Goal: Task Accomplishment & Management: Complete application form

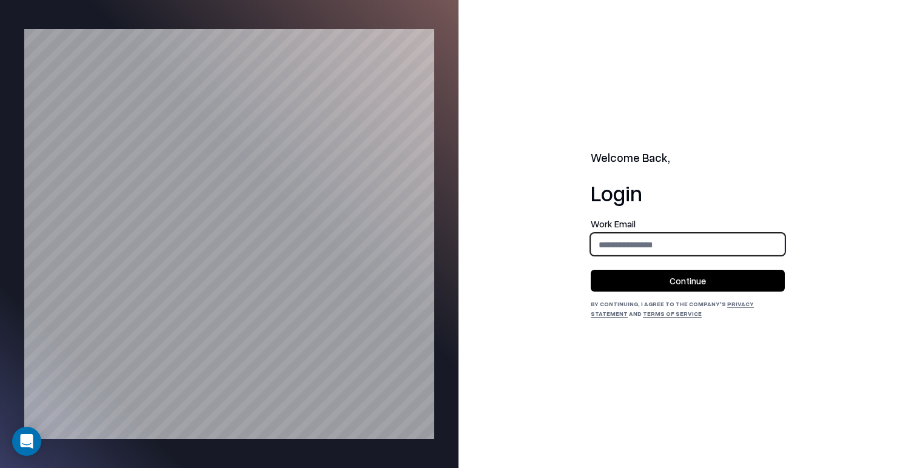
click at [611, 243] on input "email" at bounding box center [687, 244] width 193 height 22
type input "**********"
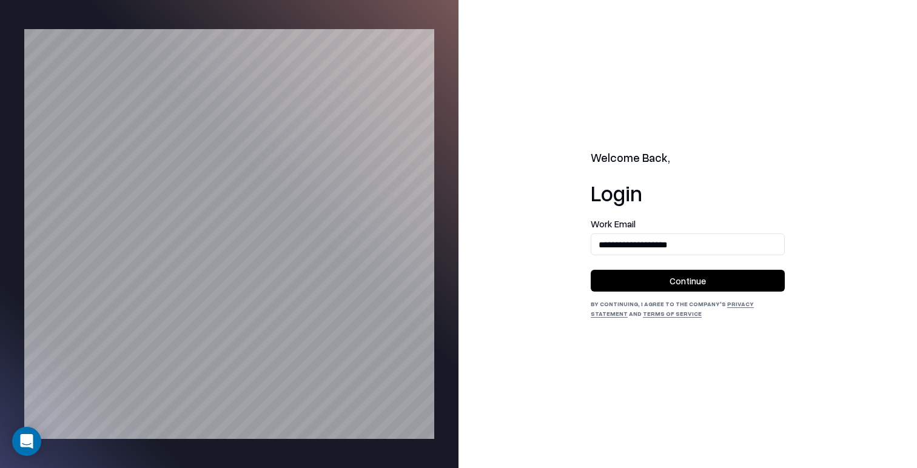
click at [662, 282] on button "Continue" at bounding box center [688, 281] width 194 height 22
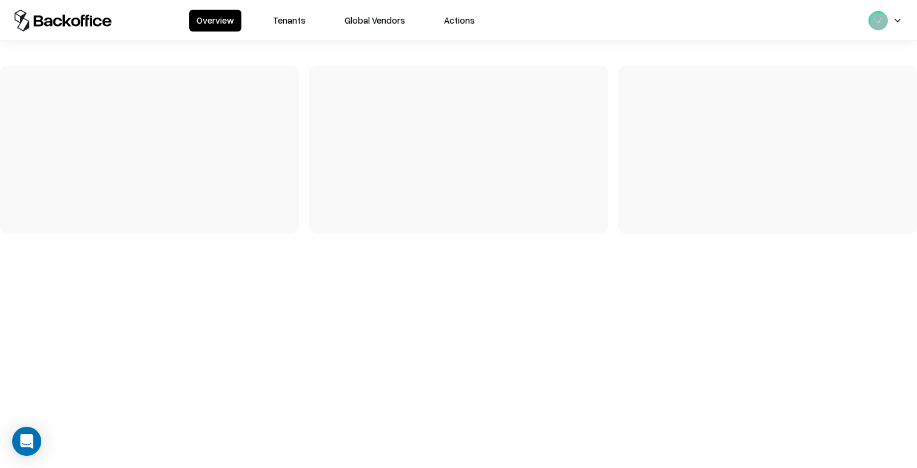
click at [292, 29] on button "Tenants" at bounding box center [289, 21] width 47 height 22
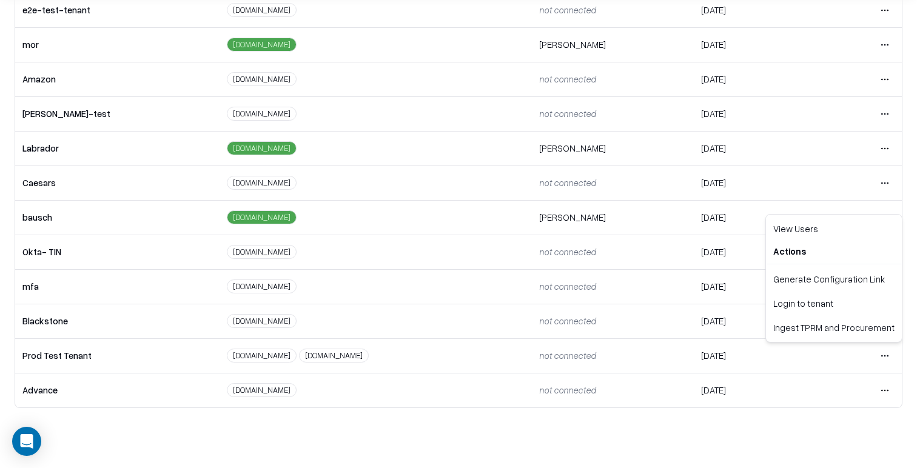
scroll to position [47, 0]
click at [888, 358] on html "Overview Tenants Global Vendors Actions Tenants Add Tenant Tenant name Domain A…" at bounding box center [458, 187] width 917 height 468
click at [834, 309] on div "Login to tenant" at bounding box center [833, 303] width 131 height 24
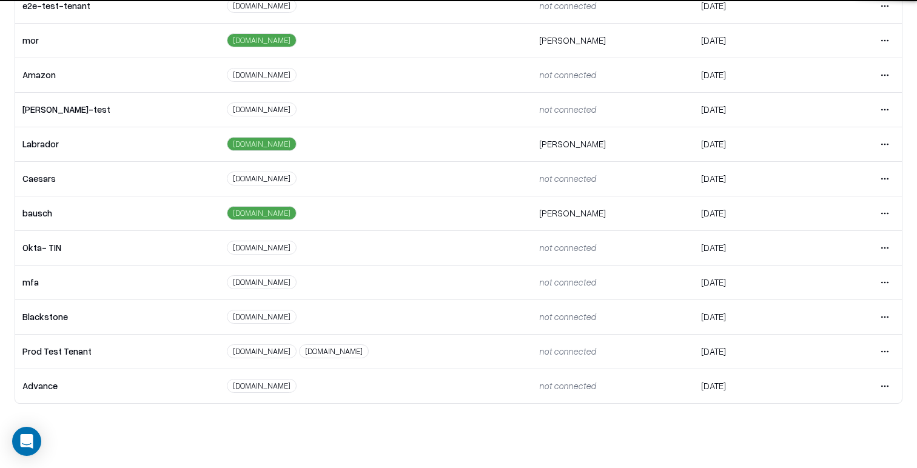
scroll to position [55, 0]
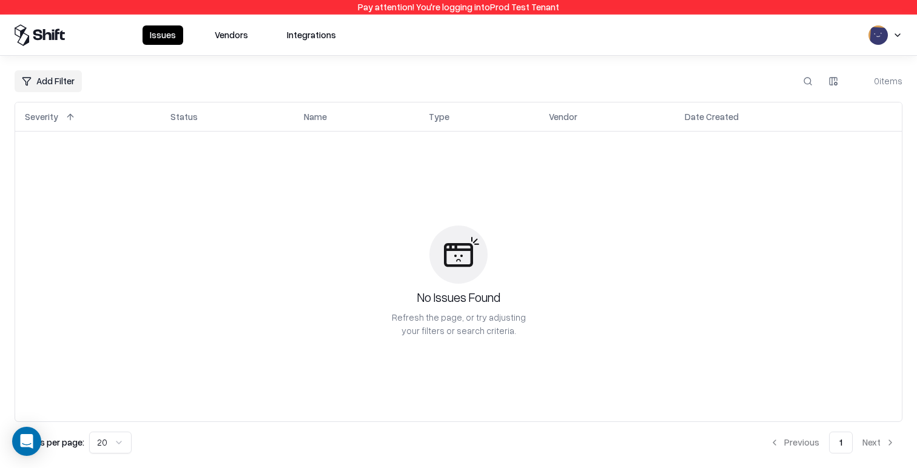
click at [236, 40] on button "Vendors" at bounding box center [231, 34] width 48 height 19
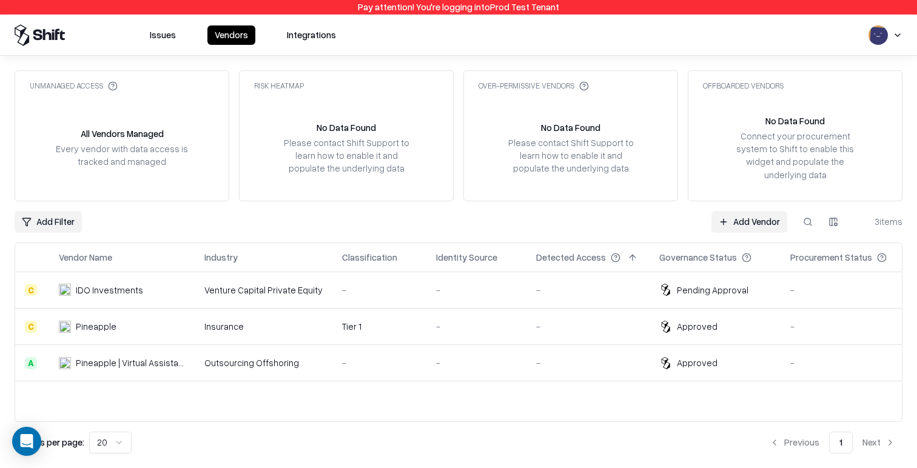
click at [735, 212] on link "Add Vendor" at bounding box center [749, 222] width 76 height 22
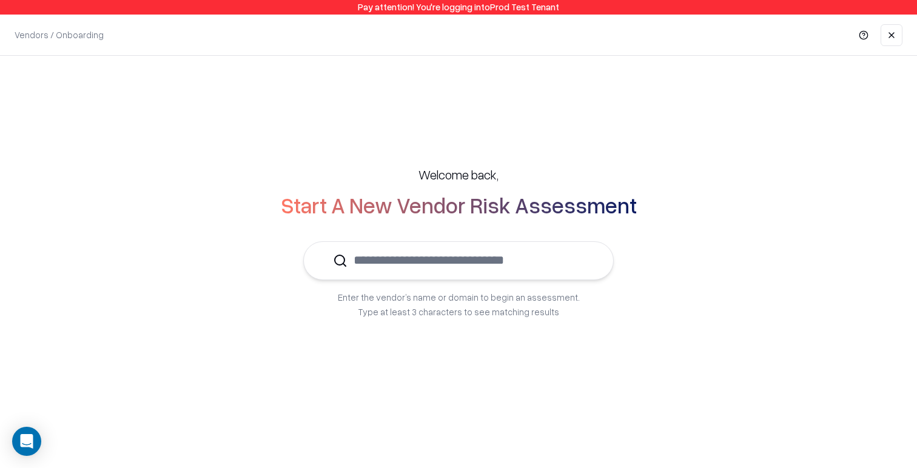
click at [529, 260] on input "text" at bounding box center [465, 260] width 236 height 37
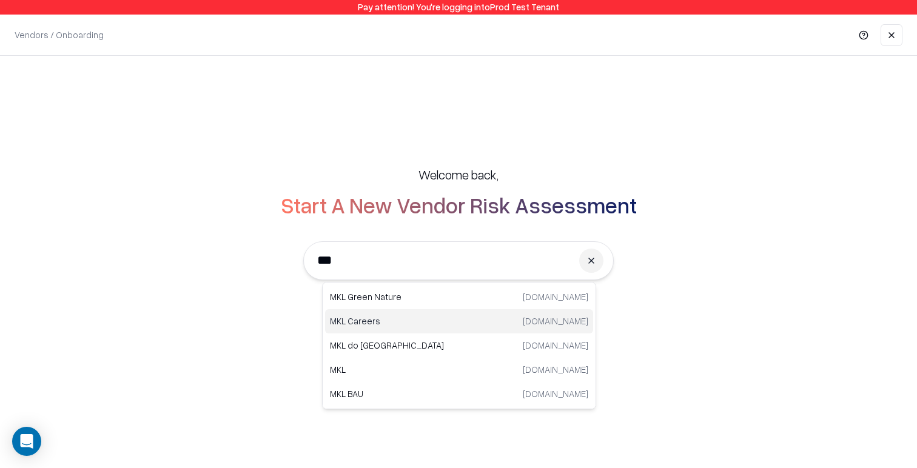
click at [423, 327] on div "MKL Careers mklcareers.com" at bounding box center [459, 321] width 268 height 24
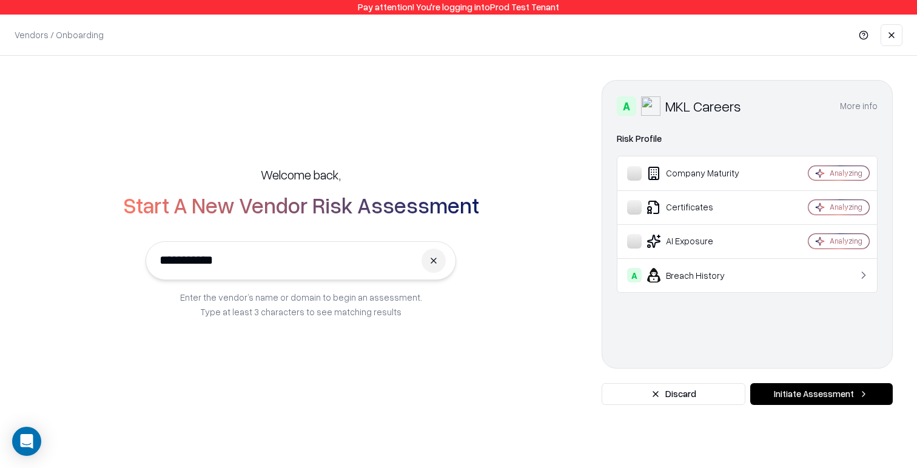
type input "**********"
click at [862, 111] on button "More info" at bounding box center [859, 106] width 38 height 22
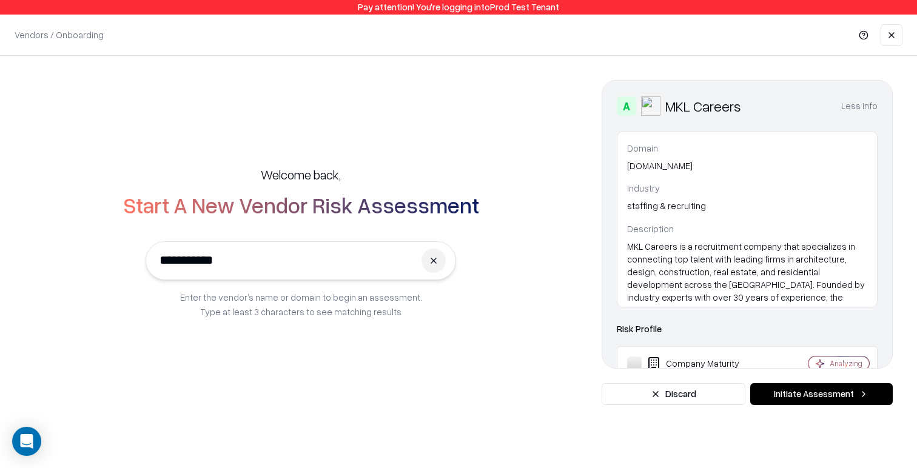
click at [862, 111] on button "Less info" at bounding box center [859, 106] width 36 height 22
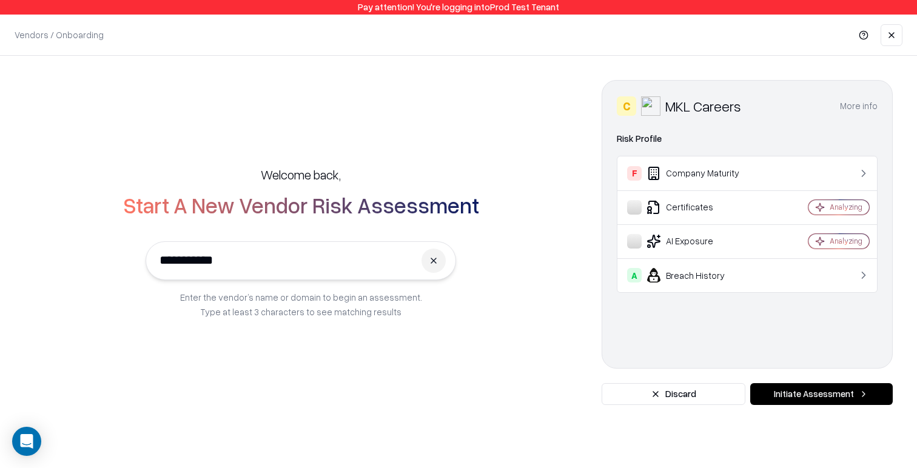
click at [688, 181] on td "F Company Maturity" at bounding box center [699, 173] width 164 height 34
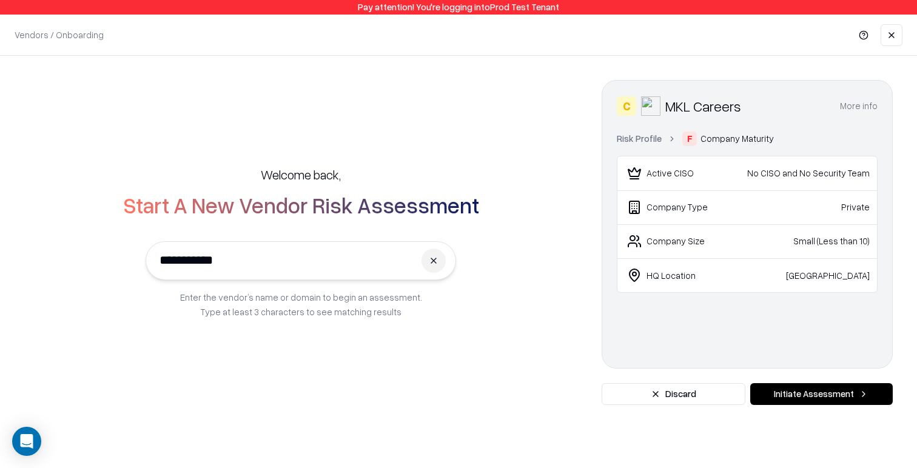
click at [644, 141] on link "Risk Profile" at bounding box center [639, 138] width 45 height 13
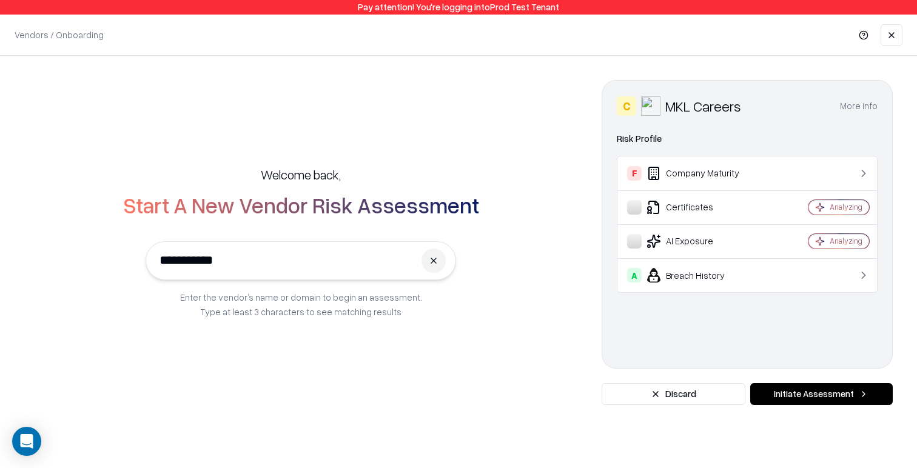
click at [853, 403] on button "Initiate Assessment" at bounding box center [821, 394] width 142 height 22
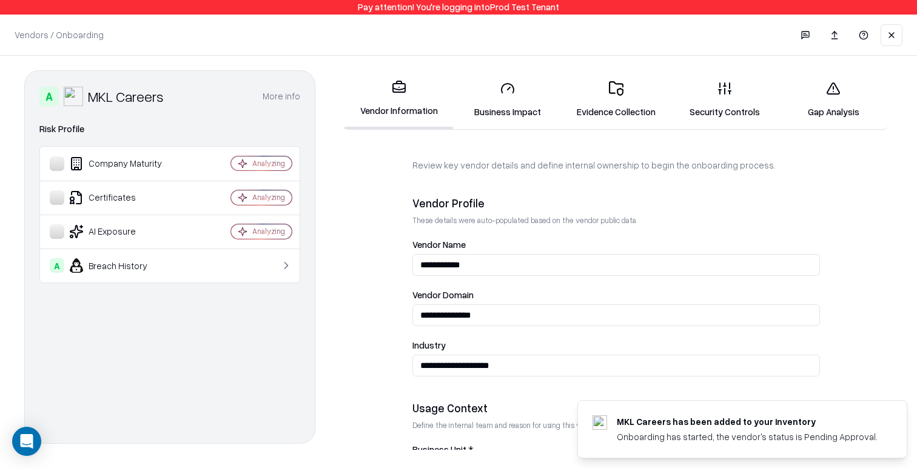
click at [832, 108] on link "Gap Analysis" at bounding box center [833, 100] width 109 height 56
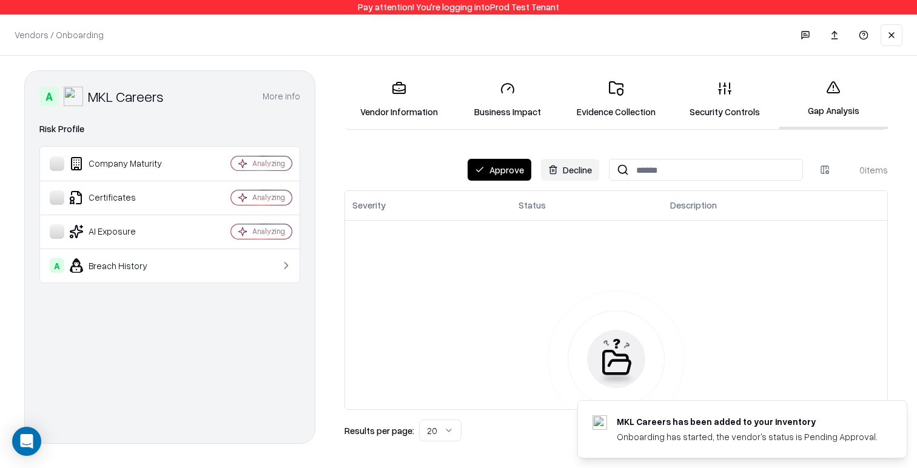
click at [502, 170] on button "Approve" at bounding box center [500, 170] width 64 height 22
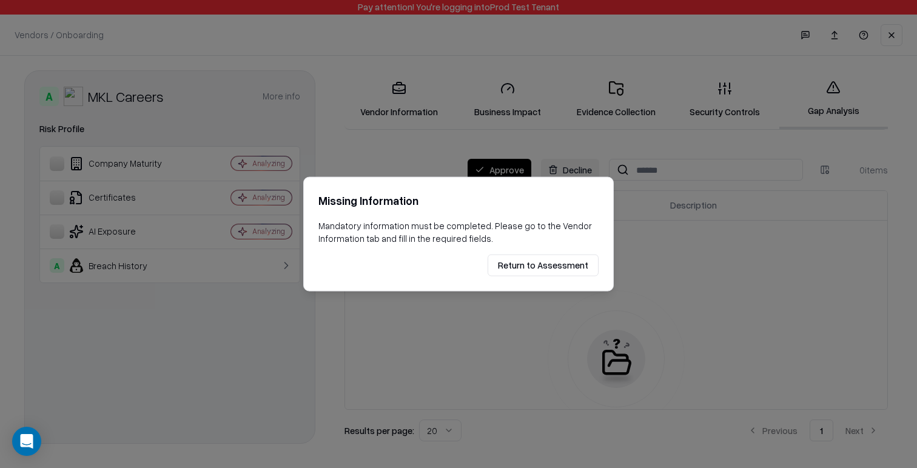
click at [401, 223] on p "Mandatory information must be completed. Please go to the Vendor Information ta…" at bounding box center [458, 231] width 280 height 25
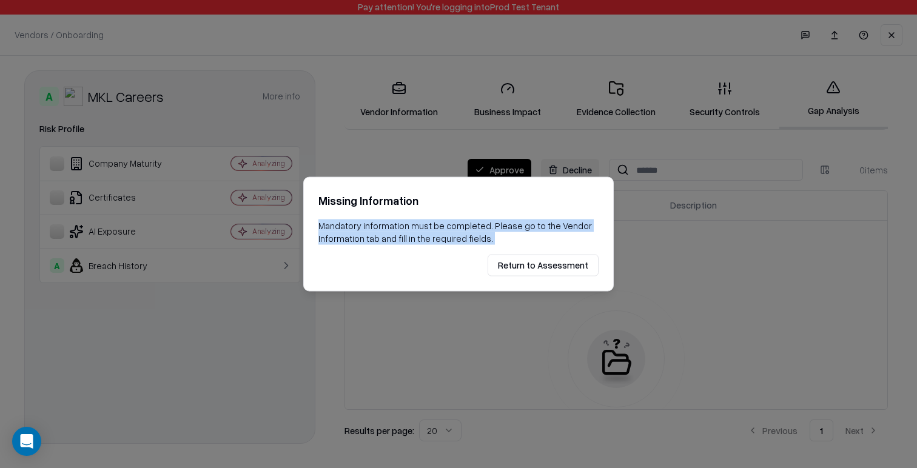
click at [401, 223] on p "Mandatory information must be completed. Please go to the Vendor Information ta…" at bounding box center [458, 231] width 280 height 25
click at [568, 264] on button "Return to Assessment" at bounding box center [543, 265] width 111 height 22
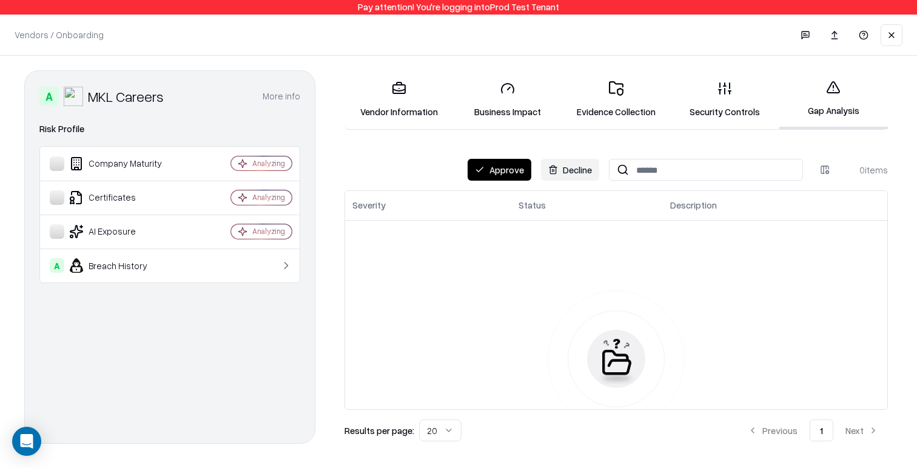
click at [427, 112] on link "Vendor Information" at bounding box center [398, 100] width 109 height 56
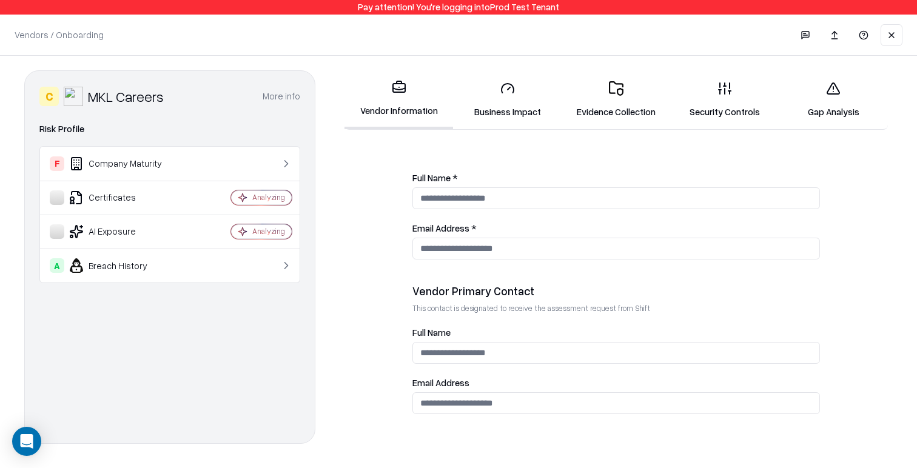
scroll to position [665, 0]
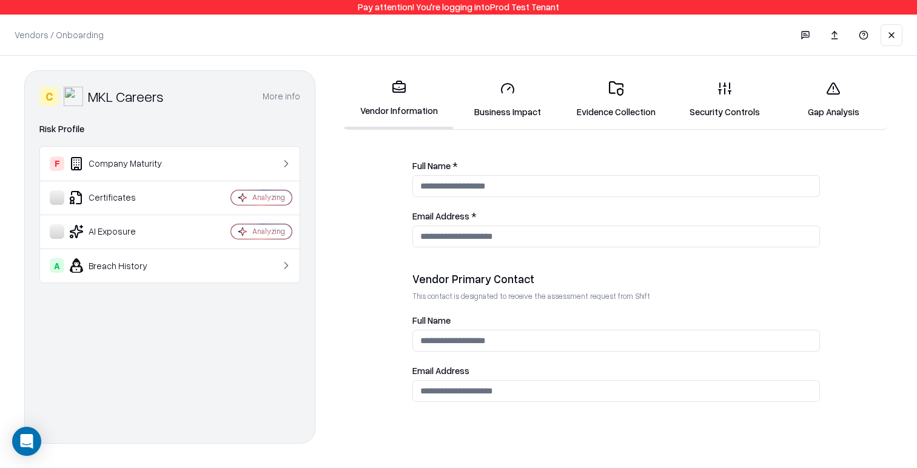
click at [490, 236] on input "Email Address *" at bounding box center [615, 237] width 407 height 22
type input "*******"
click at [502, 179] on input "Full Name *" at bounding box center [615, 186] width 407 height 22
type input "*********"
click at [414, 306] on fieldset "Vendor Primary Contact This contact is designated to receive the assessment req…" at bounding box center [615, 337] width 407 height 130
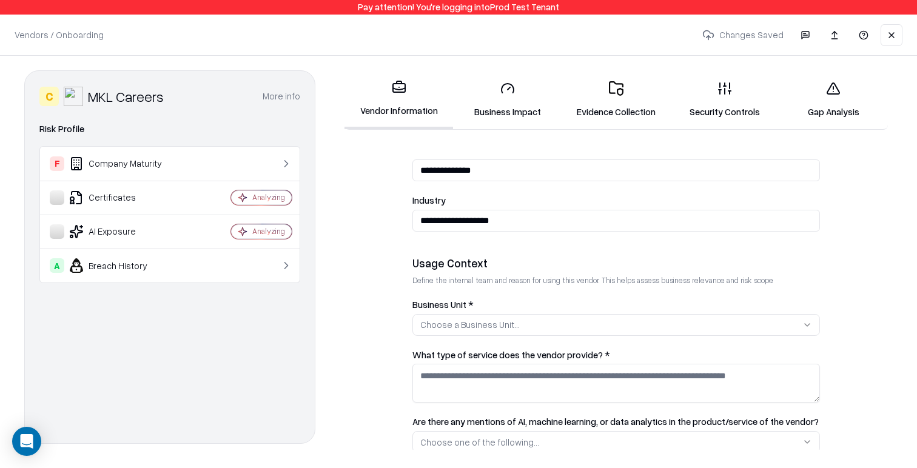
scroll to position [92, 0]
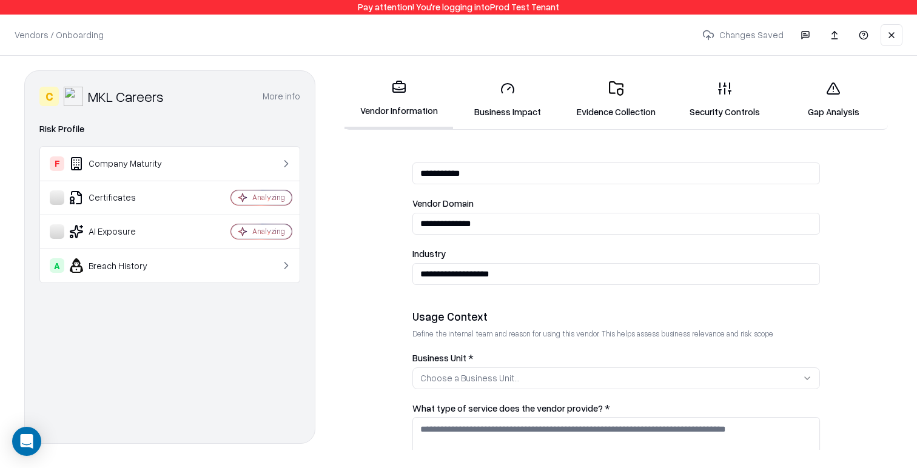
click at [487, 387] on button "Choose a Business Unit..." at bounding box center [615, 378] width 407 height 22
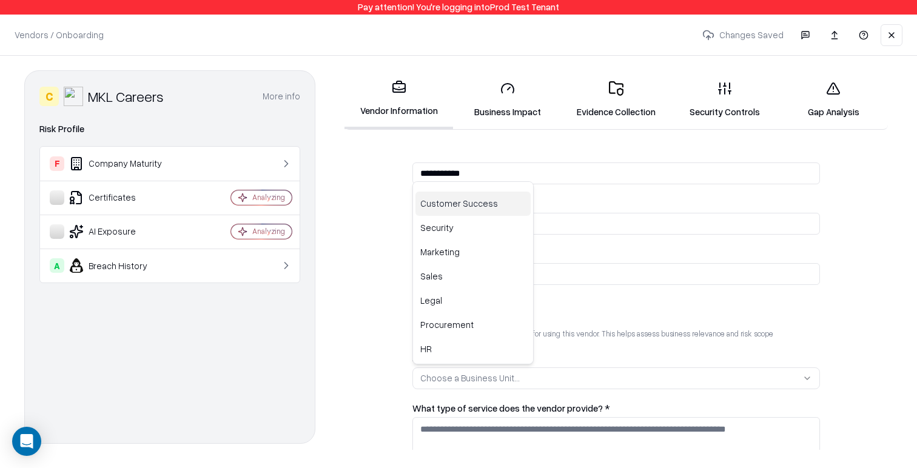
click at [476, 380] on html "**********" at bounding box center [458, 234] width 917 height 468
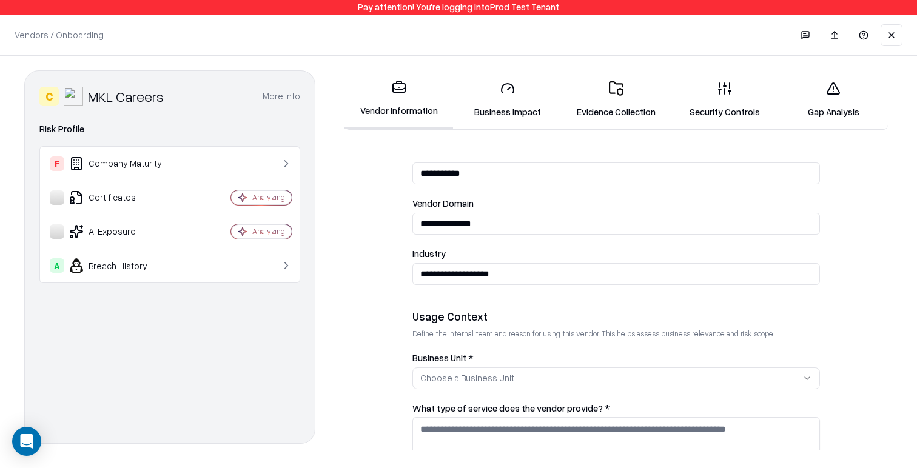
click at [479, 376] on div "Choose a Business Unit..." at bounding box center [469, 378] width 99 height 13
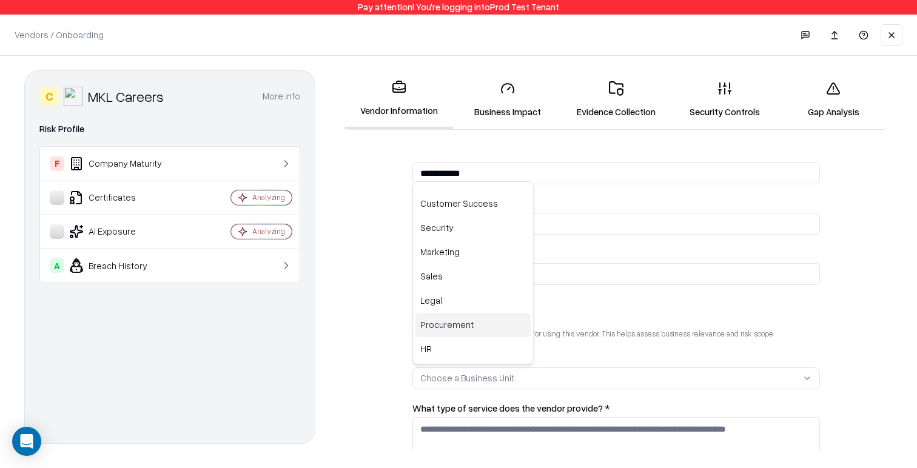
click at [468, 321] on div "Procurement" at bounding box center [472, 325] width 115 height 24
drag, startPoint x: 477, startPoint y: 289, endPoint x: 453, endPoint y: 253, distance: 43.4
click at [477, 289] on div "Legal" at bounding box center [472, 301] width 115 height 24
drag, startPoint x: 450, startPoint y: 247, endPoint x: 396, endPoint y: 255, distance: 54.6
click at [449, 247] on div "Marketing" at bounding box center [472, 252] width 115 height 24
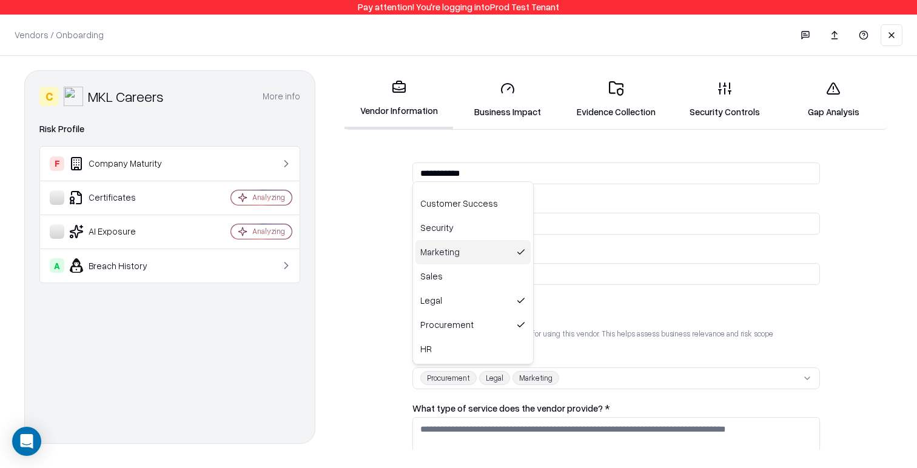
drag, startPoint x: 369, startPoint y: 270, endPoint x: 376, endPoint y: 276, distance: 9.0
click at [370, 270] on html "**********" at bounding box center [458, 234] width 917 height 468
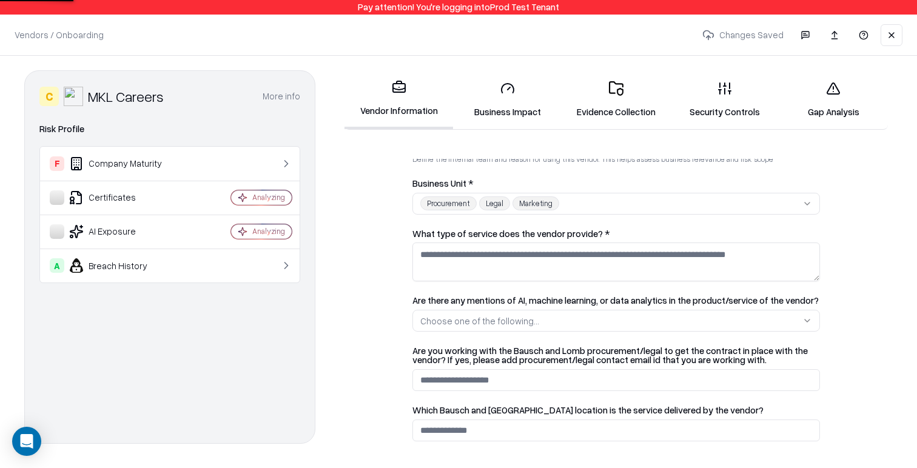
scroll to position [282, 0]
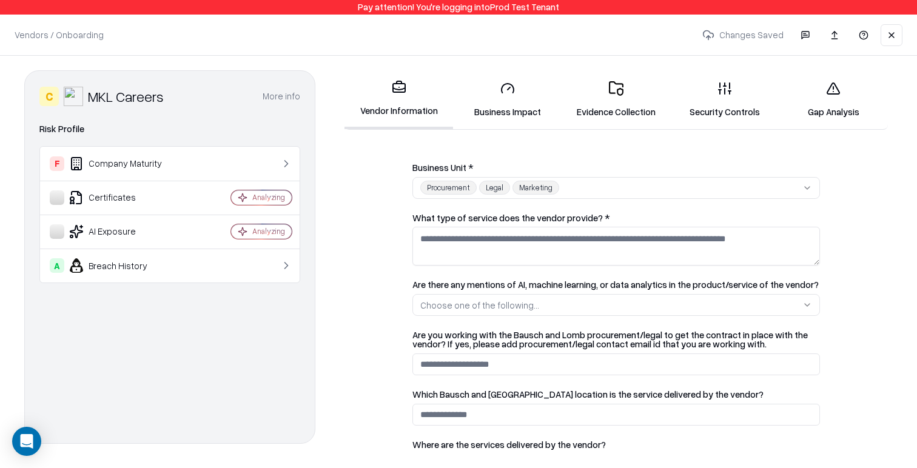
click at [827, 104] on link "Gap Analysis" at bounding box center [833, 100] width 109 height 56
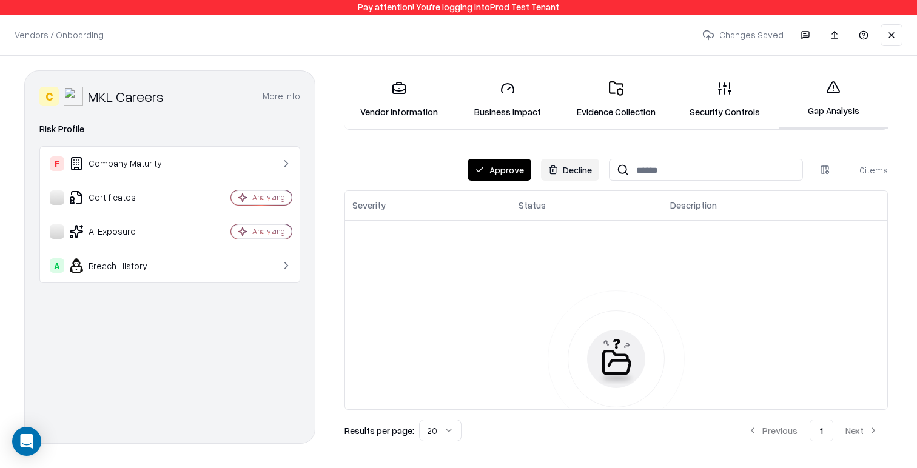
click at [511, 175] on button "Approve" at bounding box center [500, 170] width 64 height 22
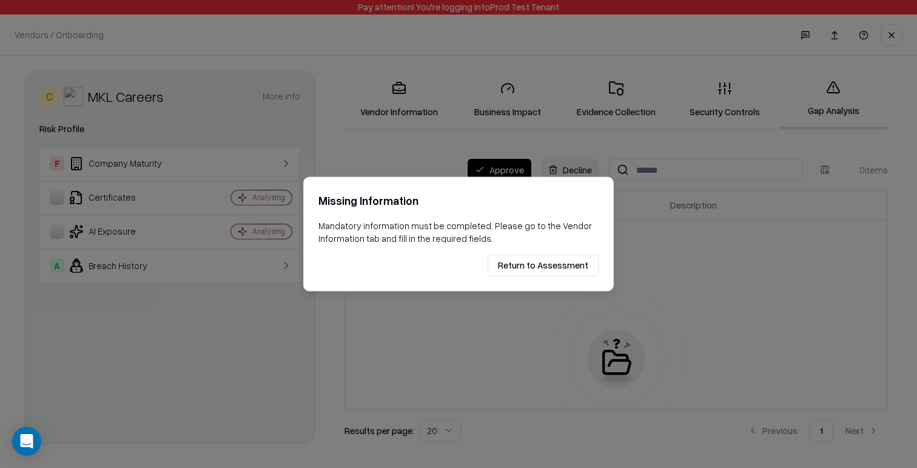
click at [538, 270] on button "Return to Assessment" at bounding box center [543, 265] width 111 height 22
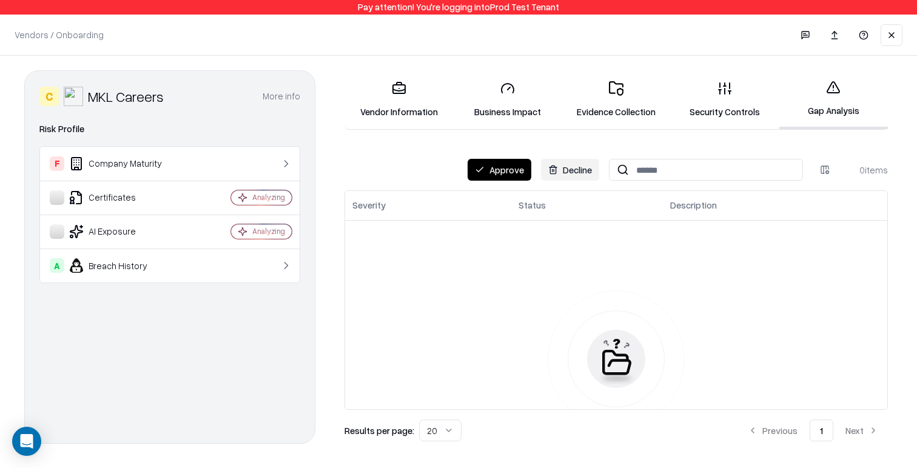
click at [398, 104] on link "Vendor Information" at bounding box center [398, 100] width 109 height 56
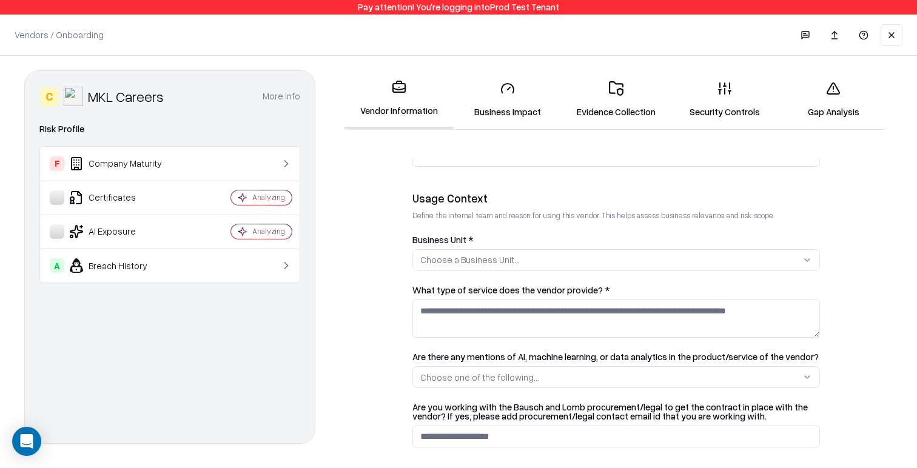
scroll to position [212, 0]
click at [511, 257] on div "Choose a Business Unit..." at bounding box center [469, 258] width 99 height 13
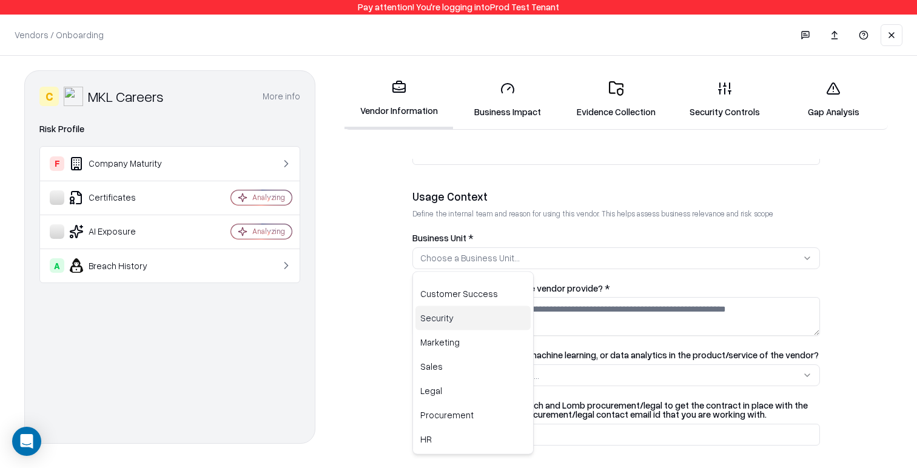
click at [483, 318] on div "Security" at bounding box center [472, 318] width 115 height 24
click at [480, 371] on div "Sales" at bounding box center [472, 367] width 115 height 24
drag, startPoint x: 481, startPoint y: 339, endPoint x: 390, endPoint y: 335, distance: 91.1
click at [477, 338] on div "Marketing" at bounding box center [472, 342] width 115 height 24
click at [386, 334] on html "**********" at bounding box center [458, 234] width 917 height 468
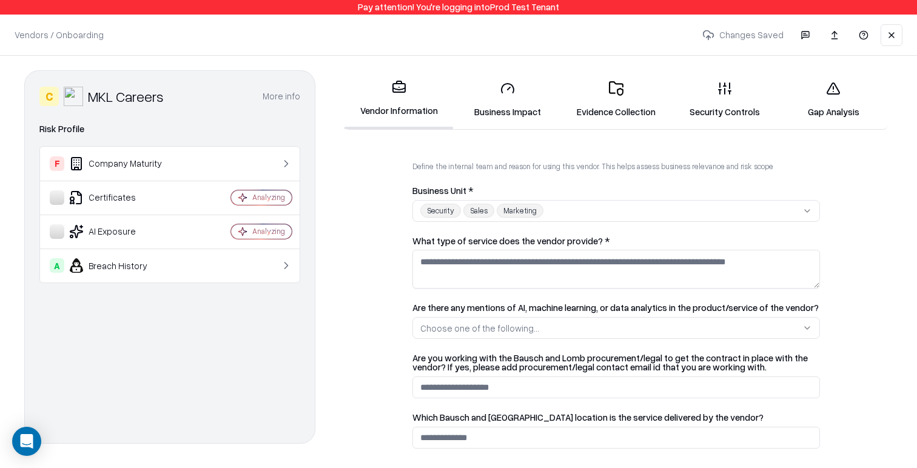
scroll to position [266, 0]
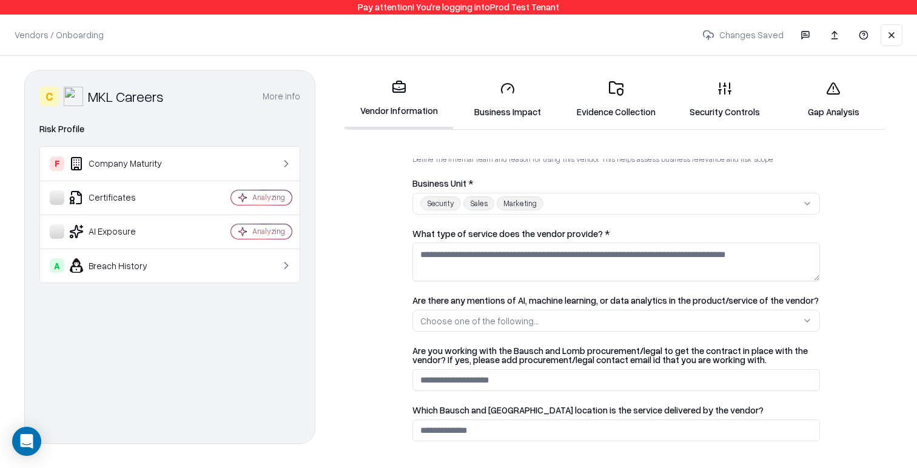
click at [486, 269] on textarea "What type of service does the vendor provide? *" at bounding box center [615, 262] width 407 height 39
type textarea "**********"
click at [392, 317] on form "**********" at bounding box center [616, 304] width 553 height 291
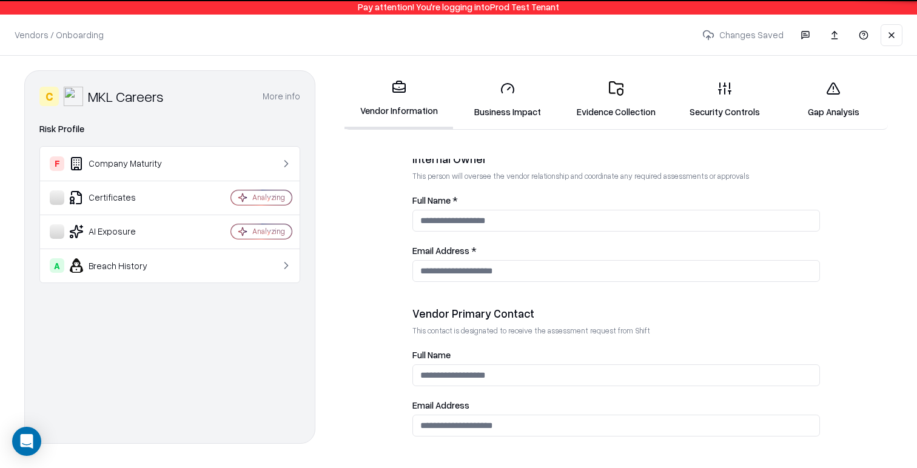
scroll to position [636, 0]
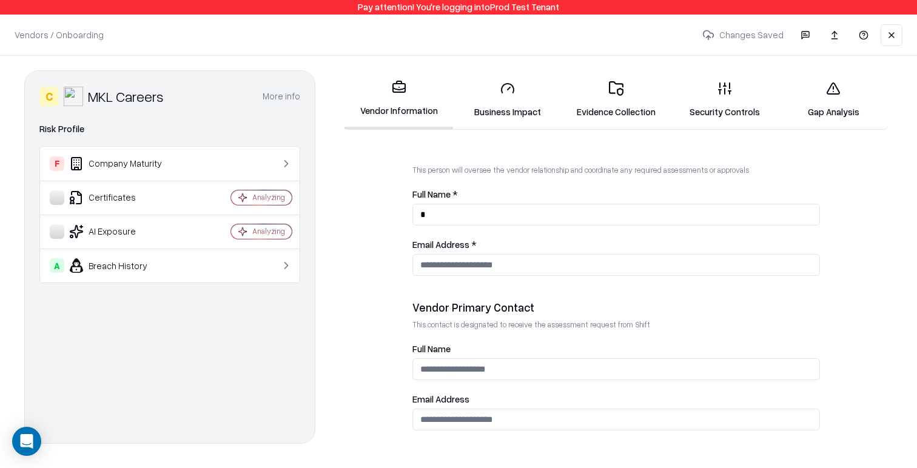
click at [458, 219] on input "*" at bounding box center [615, 215] width 407 height 22
type input "*********"
click at [460, 261] on input "Email Address *" at bounding box center [615, 265] width 407 height 22
type input "**********"
click at [387, 277] on form "**********" at bounding box center [616, 304] width 553 height 291
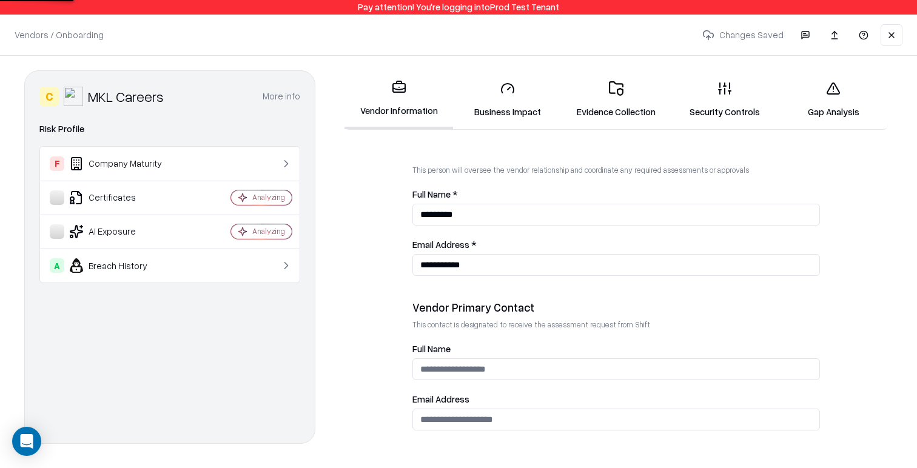
scroll to position [665, 0]
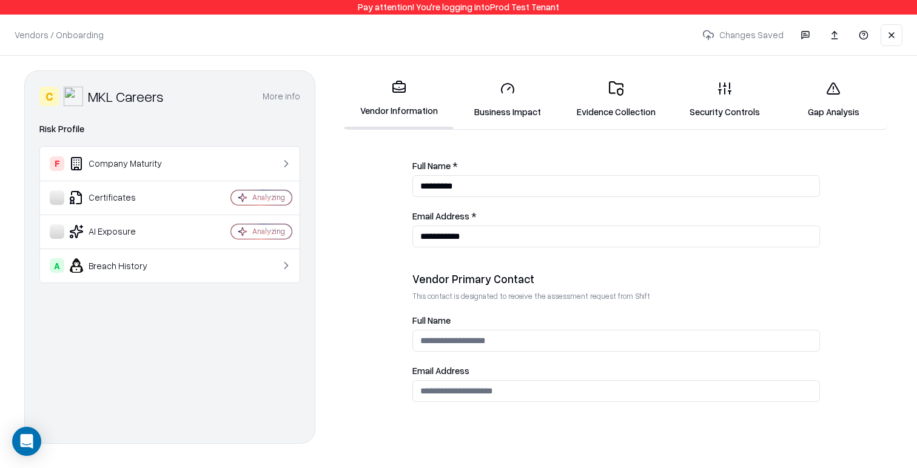
click at [840, 99] on link "Gap Analysis" at bounding box center [833, 100] width 109 height 56
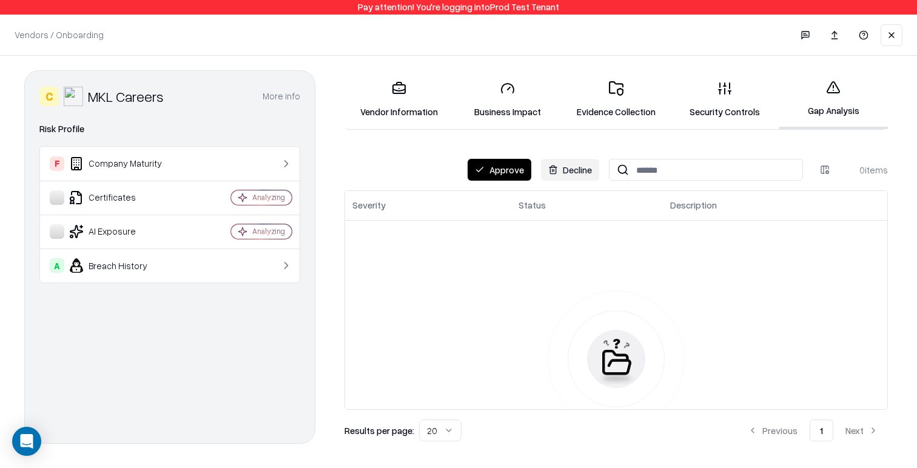
click at [515, 166] on button "Approve" at bounding box center [500, 170] width 64 height 22
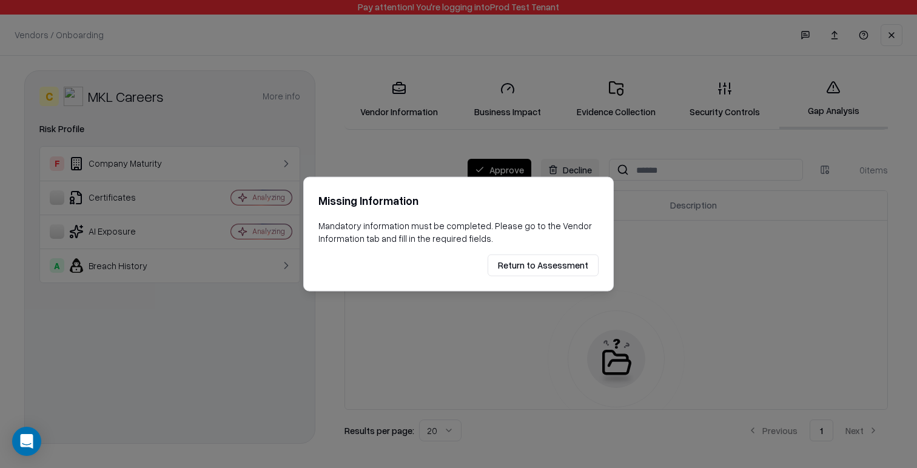
drag, startPoint x: 566, startPoint y: 267, endPoint x: 556, endPoint y: 259, distance: 13.0
click at [566, 267] on button "Return to Assessment" at bounding box center [543, 265] width 111 height 22
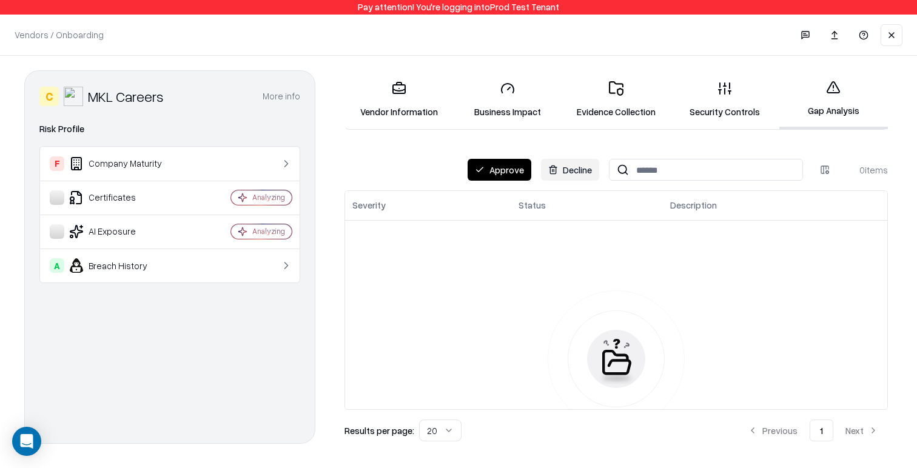
click at [418, 111] on link "Vendor Information" at bounding box center [398, 100] width 109 height 56
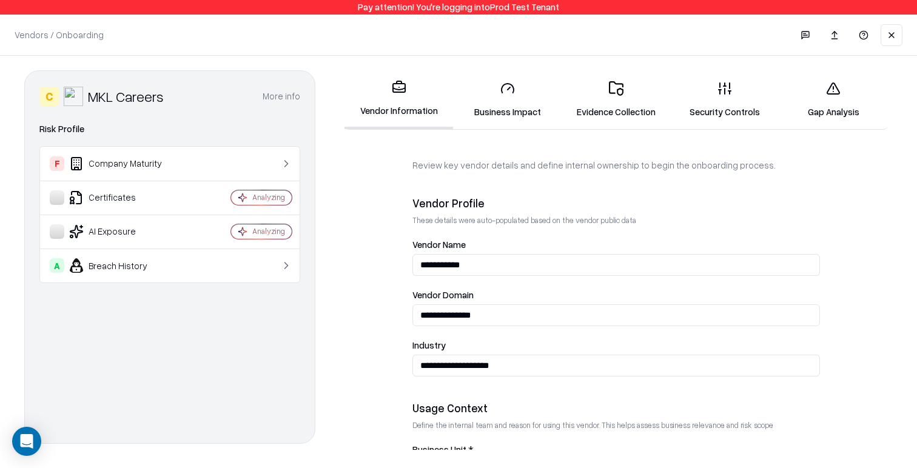
click at [682, 372] on input "**********" at bounding box center [615, 366] width 407 height 22
click at [681, 372] on input "**********" at bounding box center [615, 366] width 407 height 22
click at [483, 330] on div "**********" at bounding box center [615, 308] width 407 height 136
click at [474, 309] on input "**********" at bounding box center [615, 315] width 407 height 22
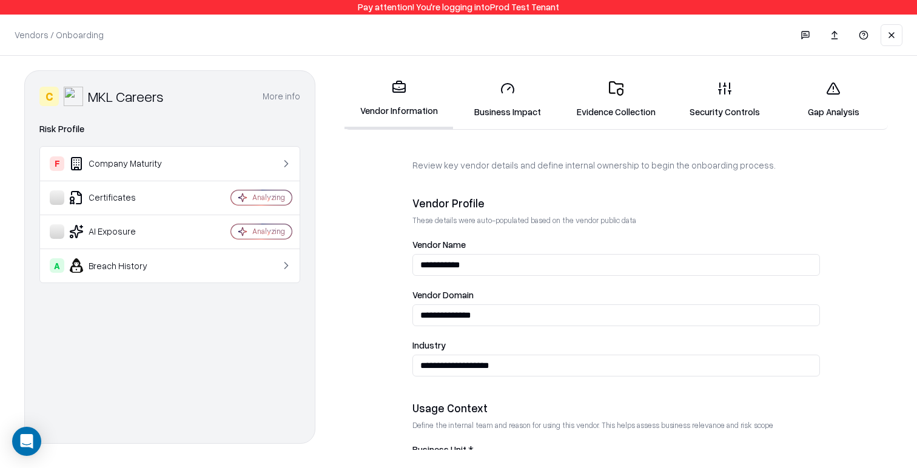
click at [474, 309] on input "**********" at bounding box center [615, 315] width 407 height 22
click at [544, 296] on label "Vendor Domain" at bounding box center [615, 294] width 407 height 9
click at [544, 304] on input "**********" at bounding box center [615, 315] width 407 height 22
click at [458, 262] on input "**********" at bounding box center [615, 265] width 407 height 22
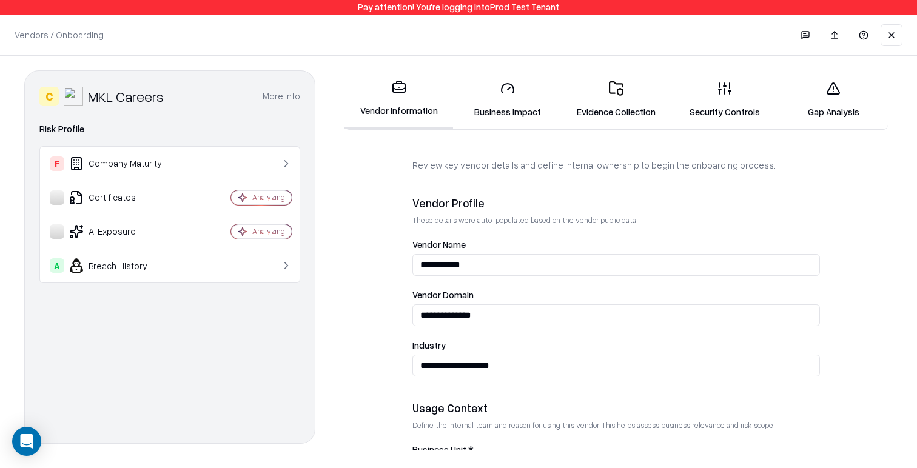
click at [543, 246] on label "Vendor Name" at bounding box center [615, 244] width 407 height 9
click at [543, 254] on input "**********" at bounding box center [615, 265] width 407 height 22
click at [594, 227] on fieldset "**********" at bounding box center [615, 286] width 407 height 180
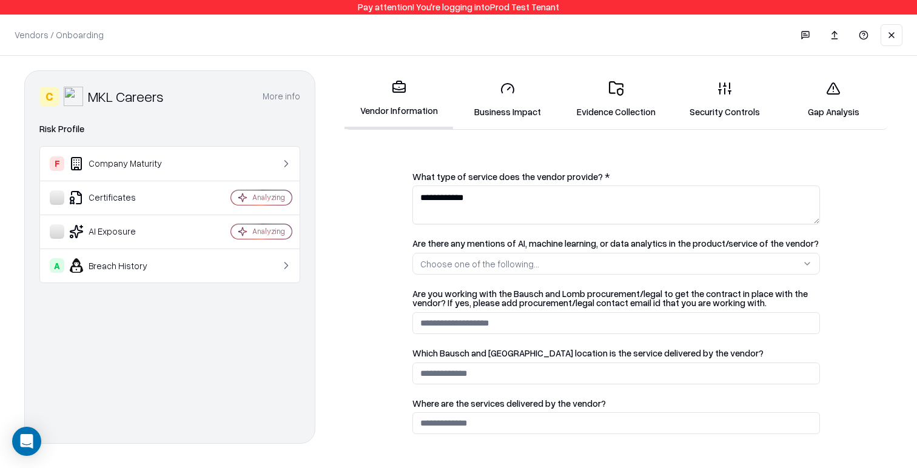
scroll to position [330, 0]
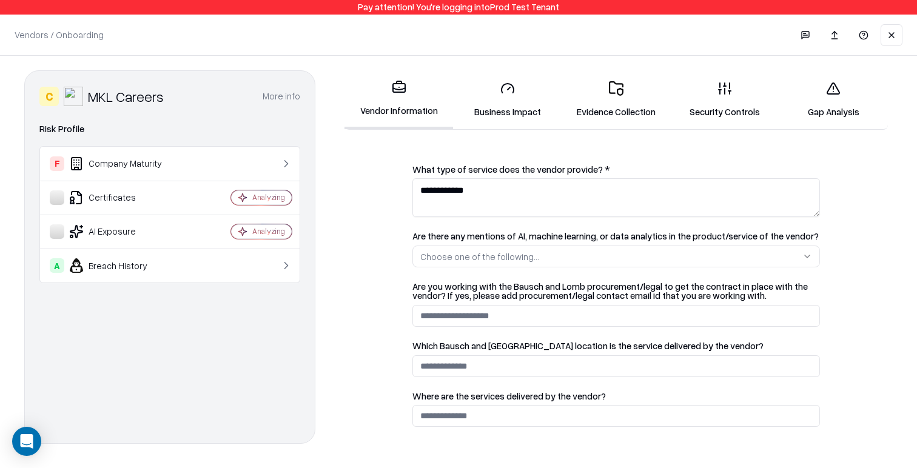
click at [609, 253] on button "Choose one of the following..." at bounding box center [615, 257] width 407 height 22
click at [619, 234] on html "**********" at bounding box center [458, 234] width 917 height 468
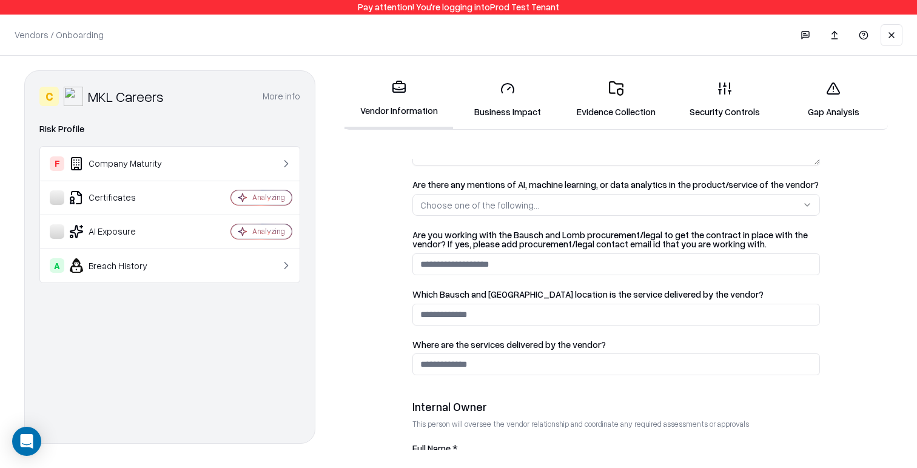
scroll to position [498, 0]
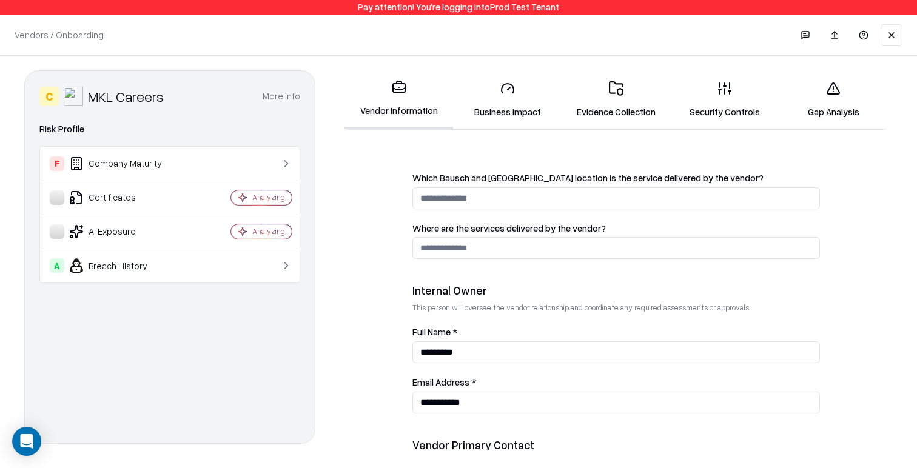
click at [823, 99] on link "Gap Analysis" at bounding box center [833, 100] width 109 height 56
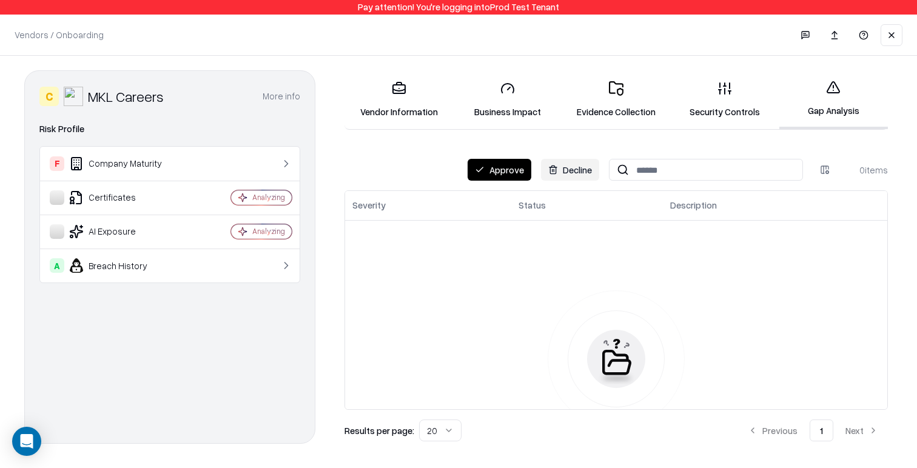
click at [506, 175] on button "Approve" at bounding box center [500, 170] width 64 height 22
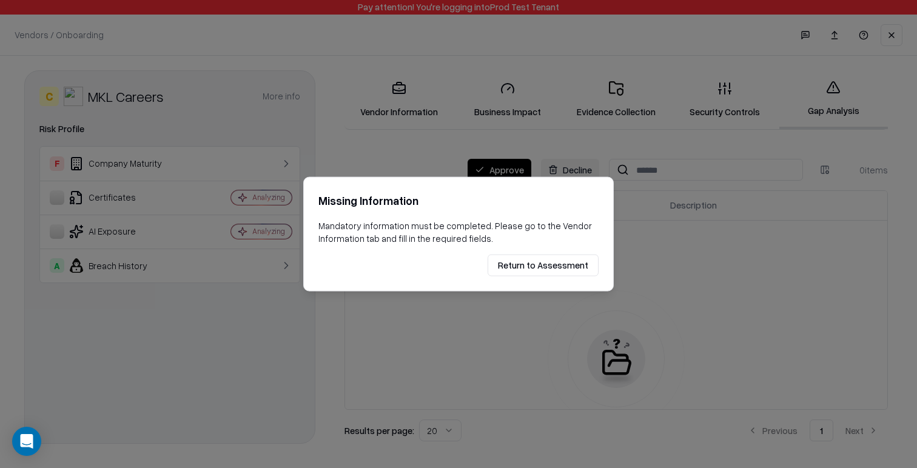
click at [535, 267] on button "Return to Assessment" at bounding box center [543, 265] width 111 height 22
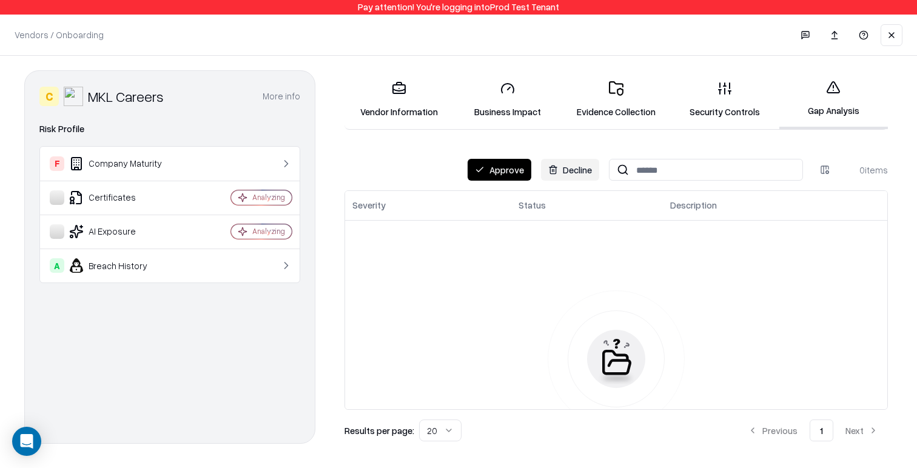
click at [386, 93] on link "Vendor Information" at bounding box center [398, 100] width 109 height 56
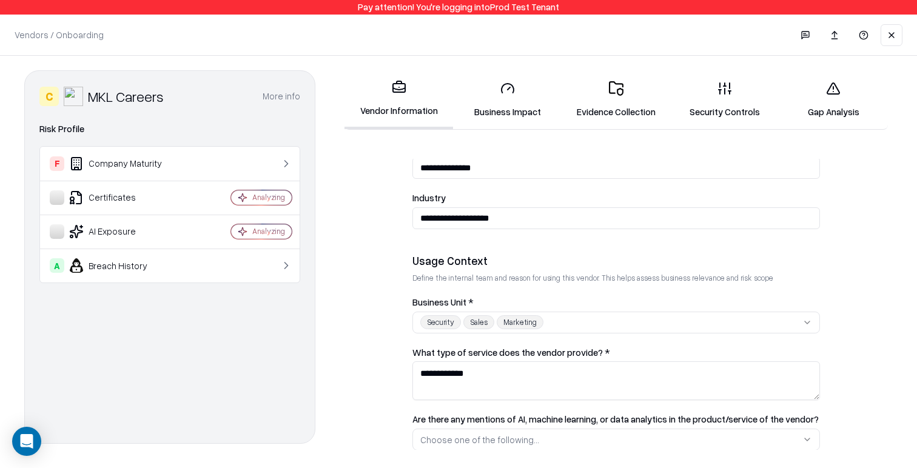
scroll to position [151, 0]
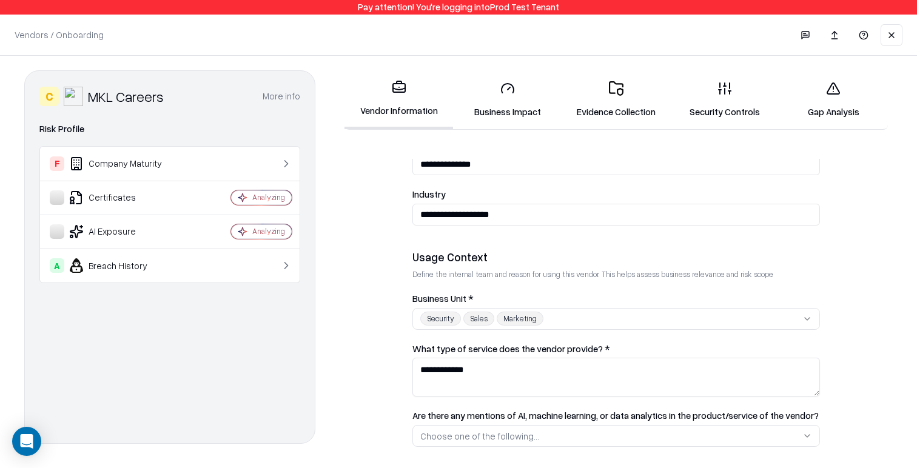
drag, startPoint x: 471, startPoint y: 295, endPoint x: 495, endPoint y: 295, distance: 24.9
click at [495, 295] on label "Business Unit *" at bounding box center [615, 298] width 407 height 9
click at [495, 308] on button "Security Sales Marketing" at bounding box center [615, 319] width 407 height 22
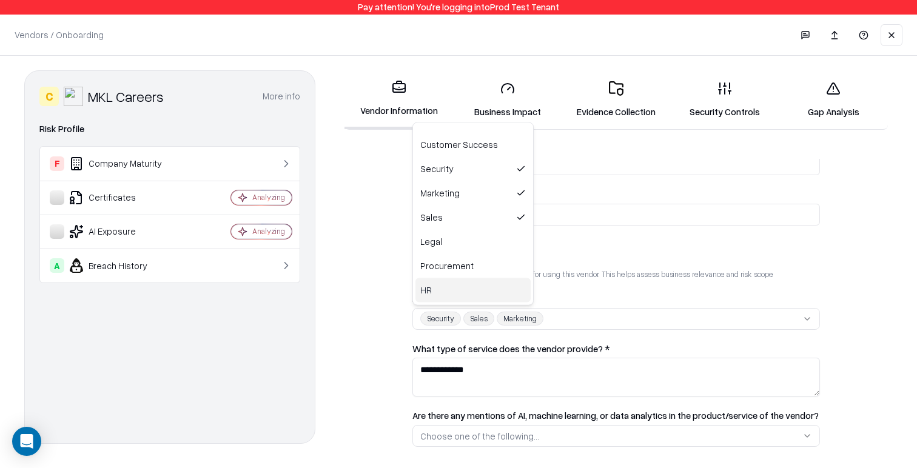
click at [590, 290] on html "**********" at bounding box center [458, 234] width 917 height 468
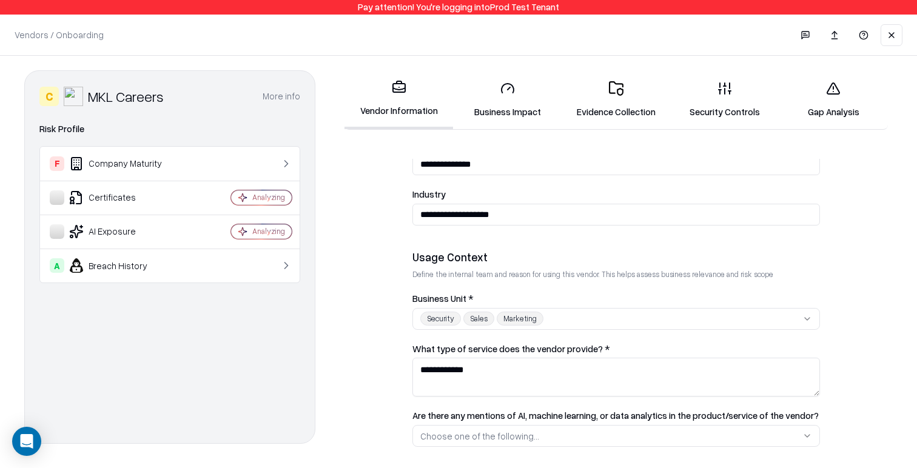
scroll to position [226, 0]
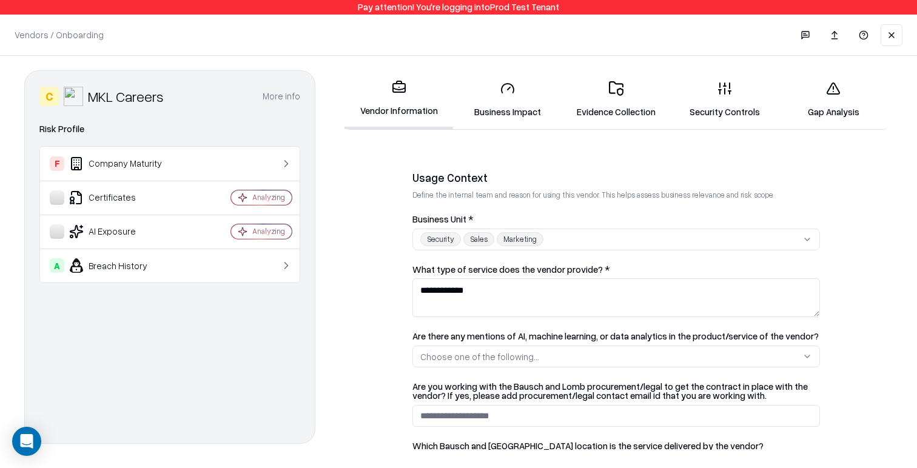
click at [495, 299] on textarea "**********" at bounding box center [615, 297] width 407 height 39
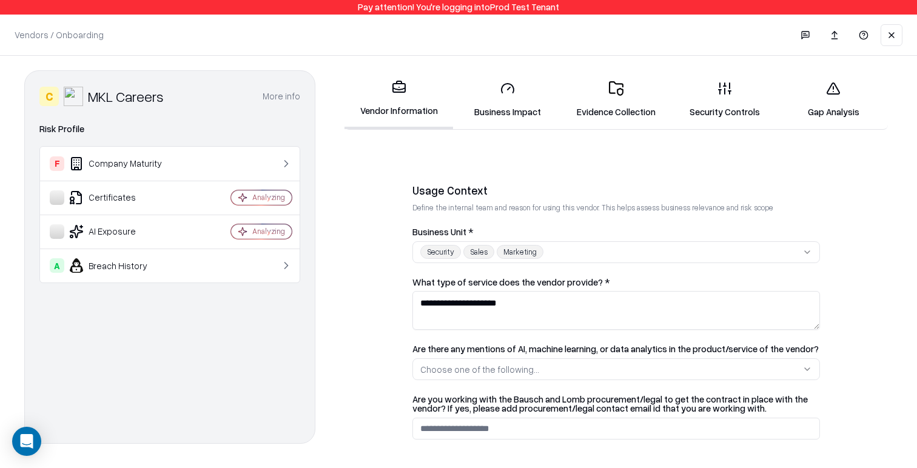
type textarea "**********"
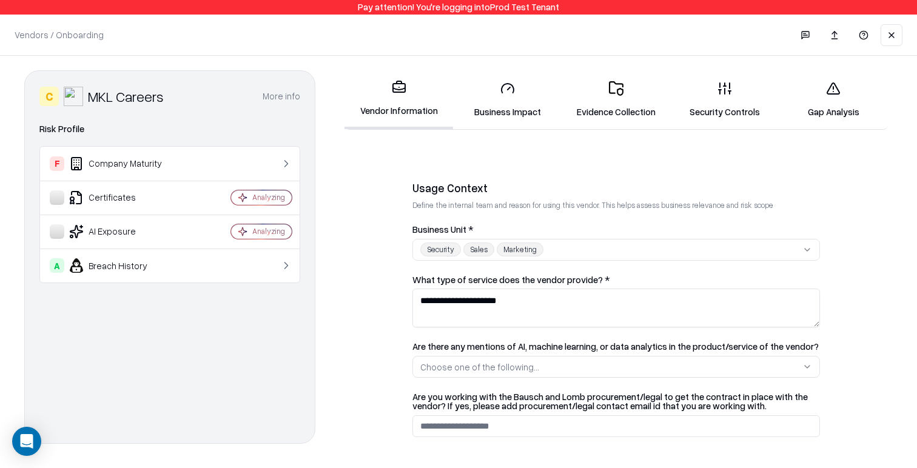
click at [390, 321] on form "**********" at bounding box center [616, 304] width 553 height 291
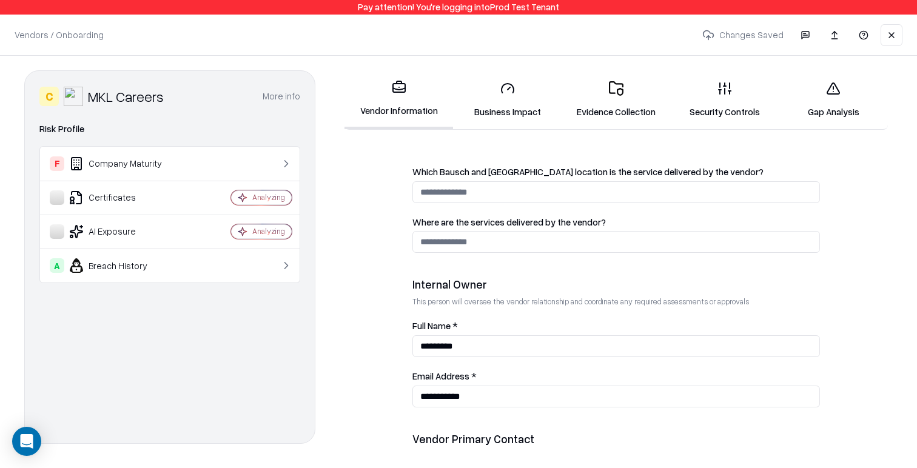
scroll to position [512, 0]
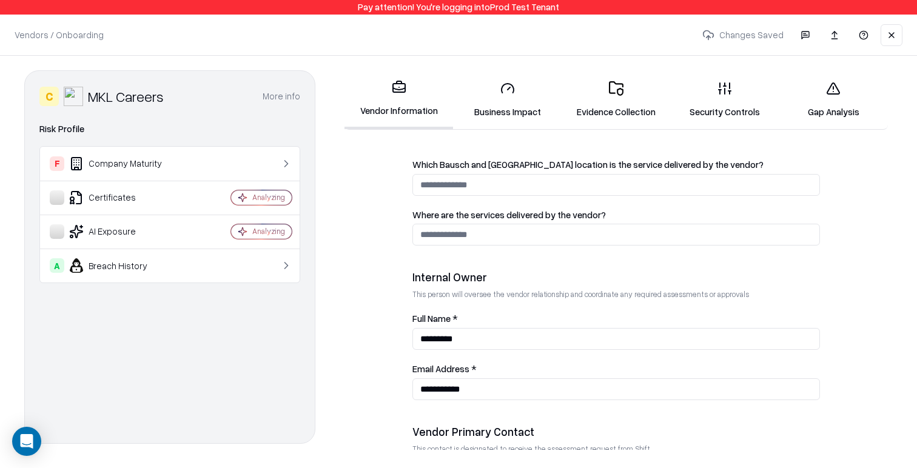
click at [461, 336] on input "*********" at bounding box center [615, 339] width 407 height 22
click at [472, 389] on input "**********" at bounding box center [615, 389] width 407 height 22
type input "**********"
click at [380, 366] on form "**********" at bounding box center [616, 304] width 553 height 291
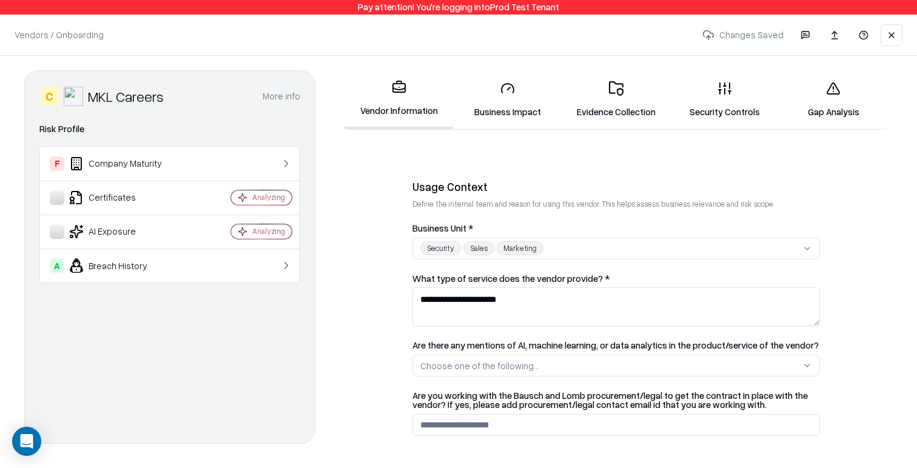
scroll to position [0, 0]
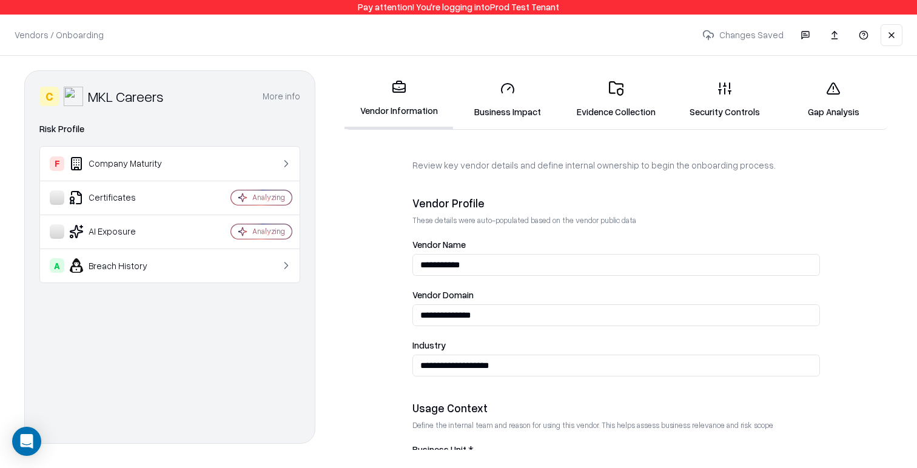
click at [356, 273] on form "**********" at bounding box center [616, 304] width 553 height 291
click at [834, 109] on link "Gap Analysis" at bounding box center [833, 100] width 109 height 56
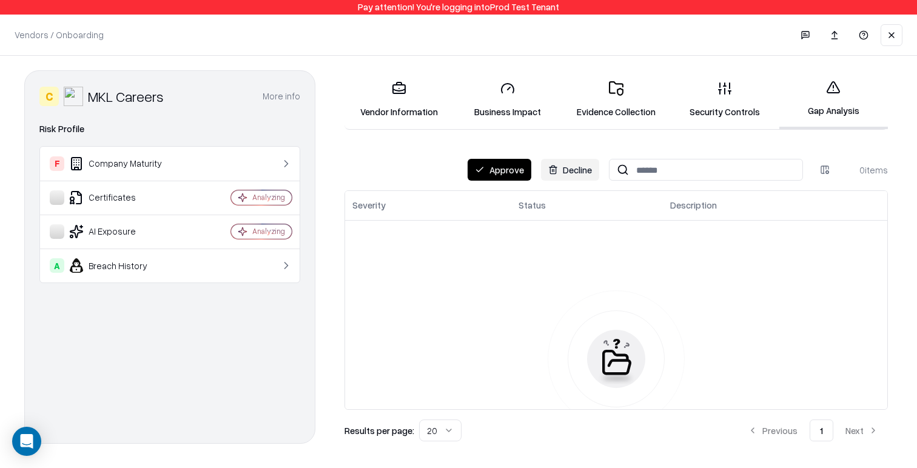
click at [509, 163] on button "Approve" at bounding box center [500, 170] width 64 height 22
click at [509, 169] on body "Pay attention! You're logging into Prod Test Tenant Vendors / Onboarding Change…" at bounding box center [458, 234] width 917 height 468
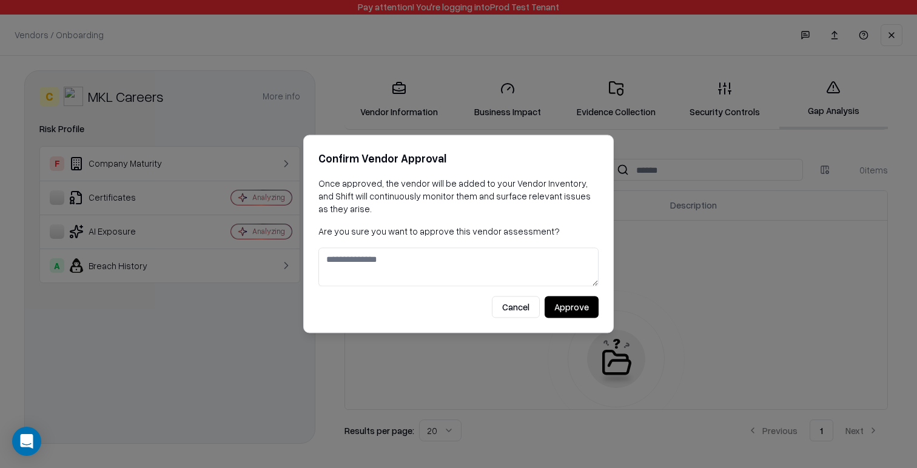
click at [437, 266] on textarea at bounding box center [458, 267] width 280 height 39
click at [566, 307] on button "Approve" at bounding box center [572, 308] width 54 height 22
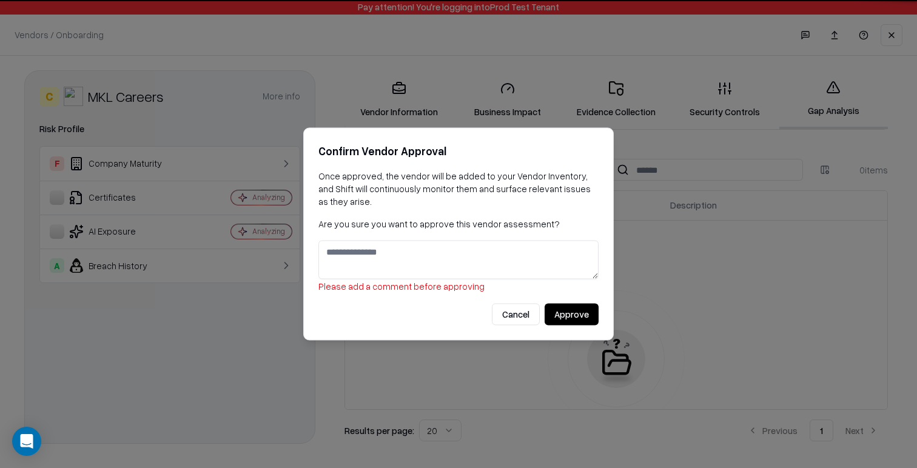
click at [578, 308] on button "Approve" at bounding box center [572, 315] width 54 height 22
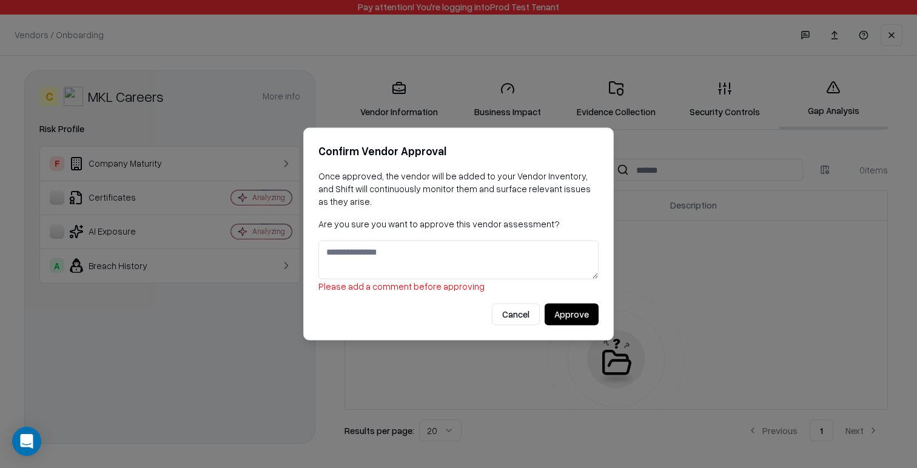
click at [410, 287] on p "Please add a comment before approving" at bounding box center [458, 287] width 280 height 15
drag, startPoint x: 454, startPoint y: 289, endPoint x: 311, endPoint y: 286, distance: 143.1
click at [311, 286] on form "Confirm Vendor Approval Once approved, the vendor will be added to your Vendor …" at bounding box center [458, 233] width 310 height 213
click at [352, 291] on p "Please add a comment before approving" at bounding box center [458, 287] width 280 height 15
click at [364, 255] on textarea at bounding box center [458, 260] width 280 height 39
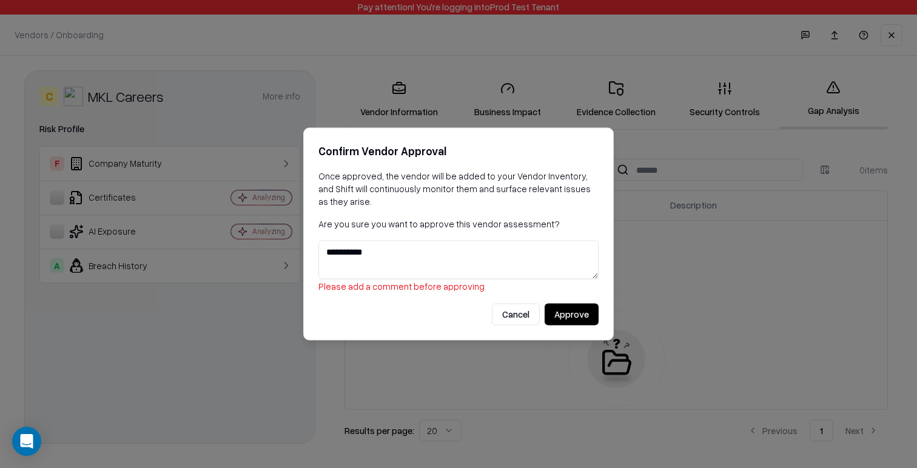
type textarea "**********"
click at [572, 314] on button "Approve" at bounding box center [572, 315] width 54 height 22
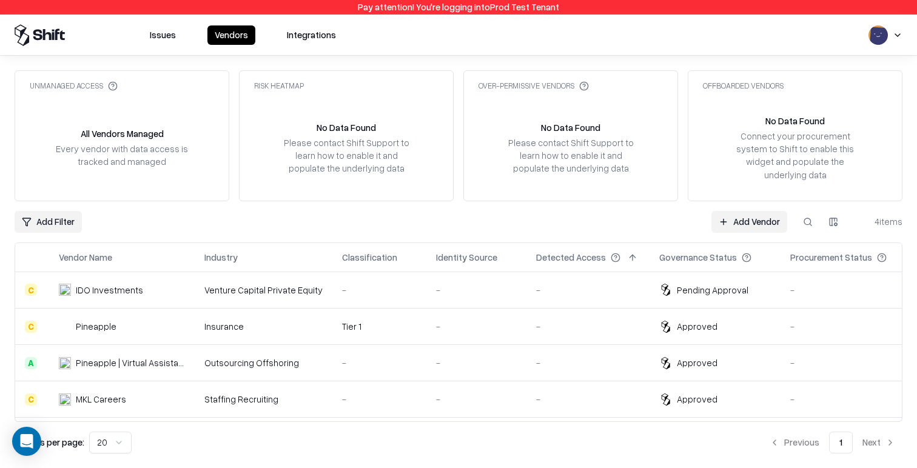
click at [505, 381] on td "-" at bounding box center [476, 399] width 100 height 36
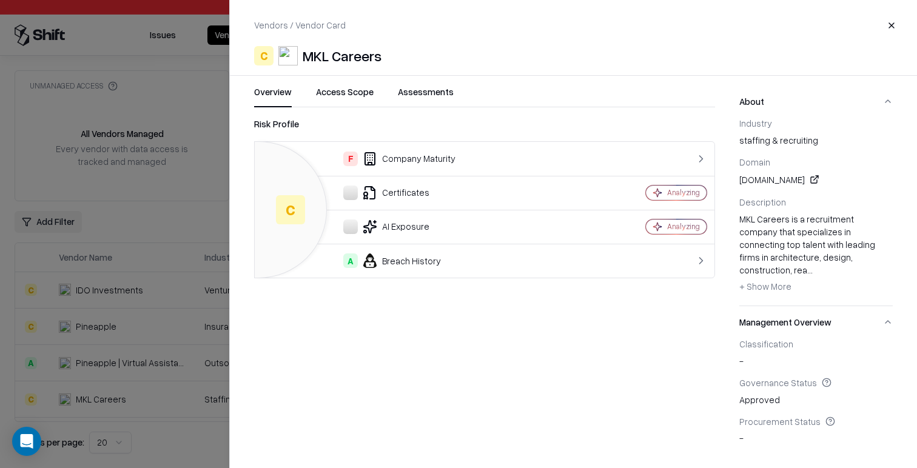
click at [426, 100] on button "Assessments" at bounding box center [426, 96] width 56 height 22
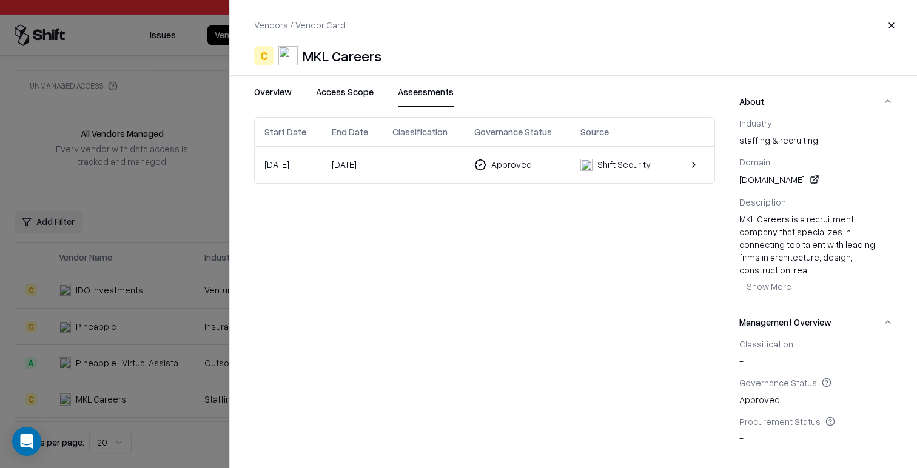
click at [623, 165] on div "Shift Security" at bounding box center [623, 164] width 53 height 13
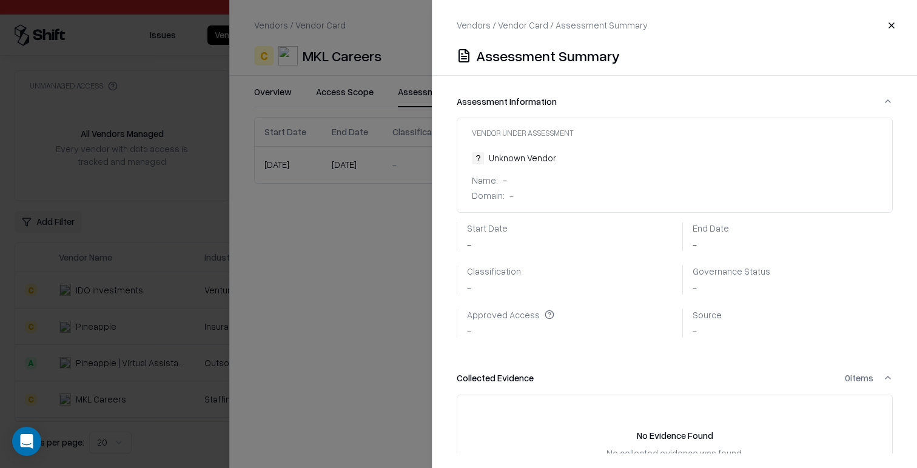
click at [390, 347] on div at bounding box center [458, 234] width 917 height 468
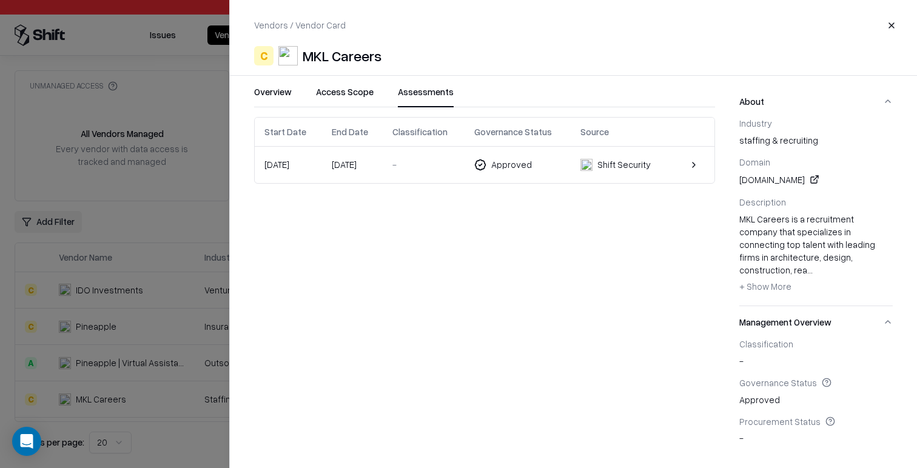
click at [565, 175] on td "Approved" at bounding box center [517, 165] width 106 height 36
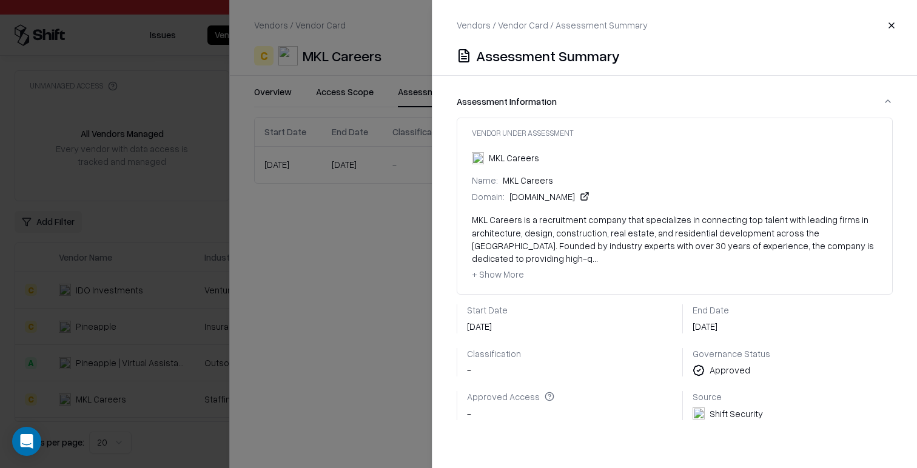
click at [421, 226] on div at bounding box center [458, 234] width 917 height 468
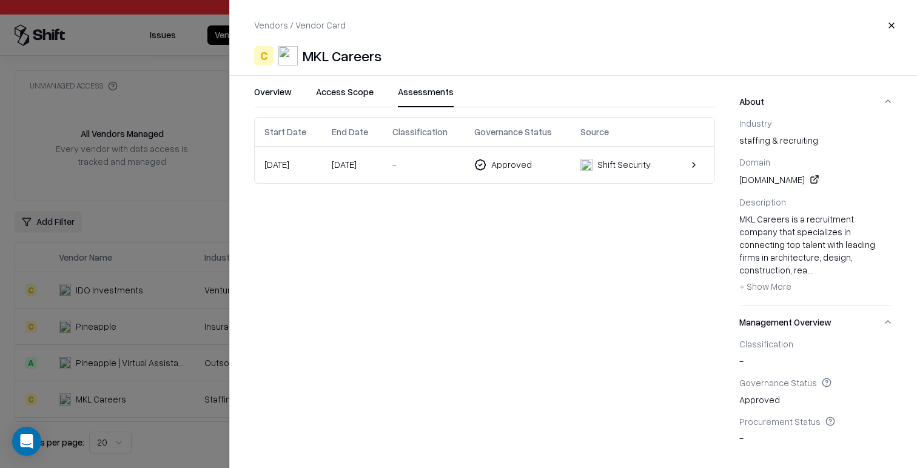
click at [549, 181] on td "Approved" at bounding box center [517, 165] width 106 height 36
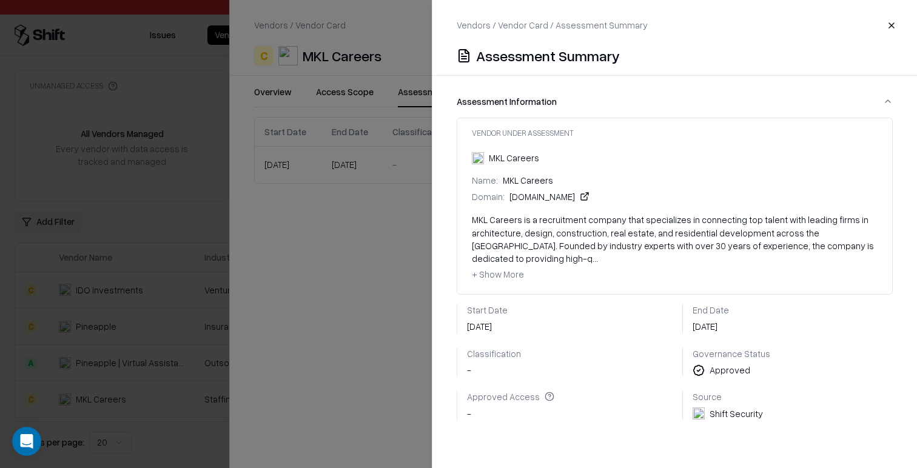
scroll to position [238, 0]
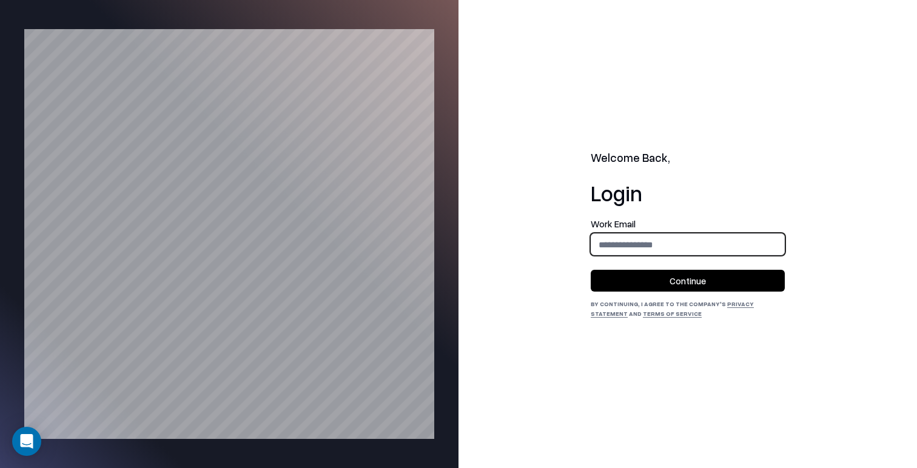
click at [716, 238] on input "email" at bounding box center [687, 244] width 193 height 22
type input "**********"
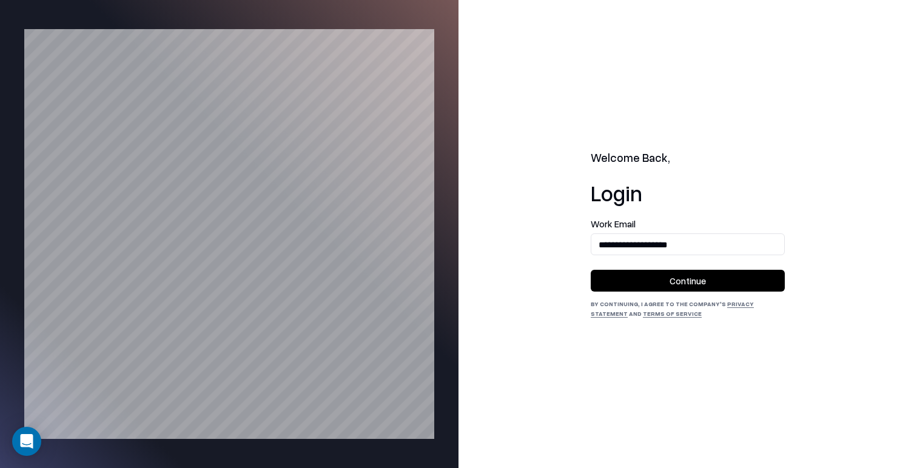
click at [707, 285] on button "Continue" at bounding box center [688, 281] width 194 height 22
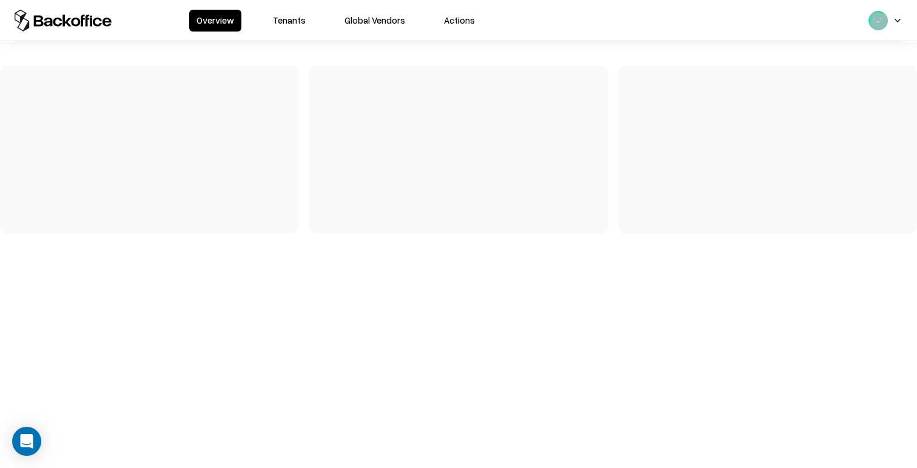
drag, startPoint x: 319, startPoint y: 32, endPoint x: 294, endPoint y: 25, distance: 25.9
click at [318, 32] on div "Overview Tenants Global Vendors Actions" at bounding box center [458, 20] width 917 height 41
click at [288, 23] on button "Tenants" at bounding box center [289, 21] width 47 height 22
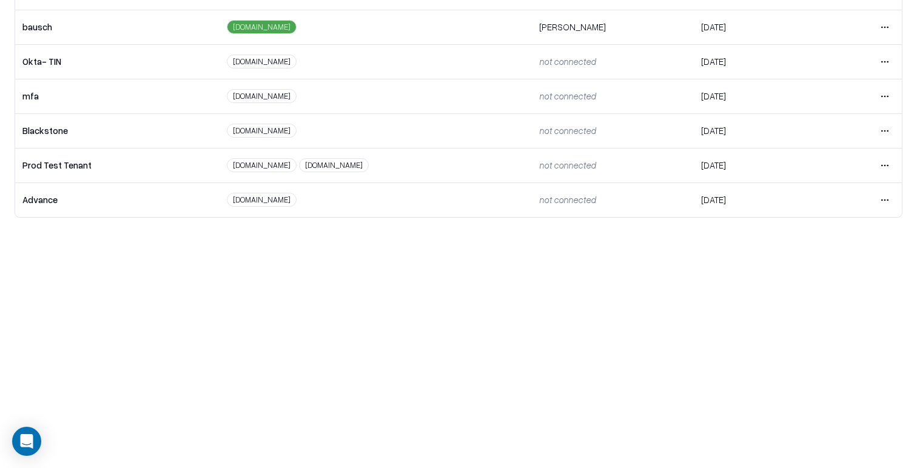
scroll to position [149, 0]
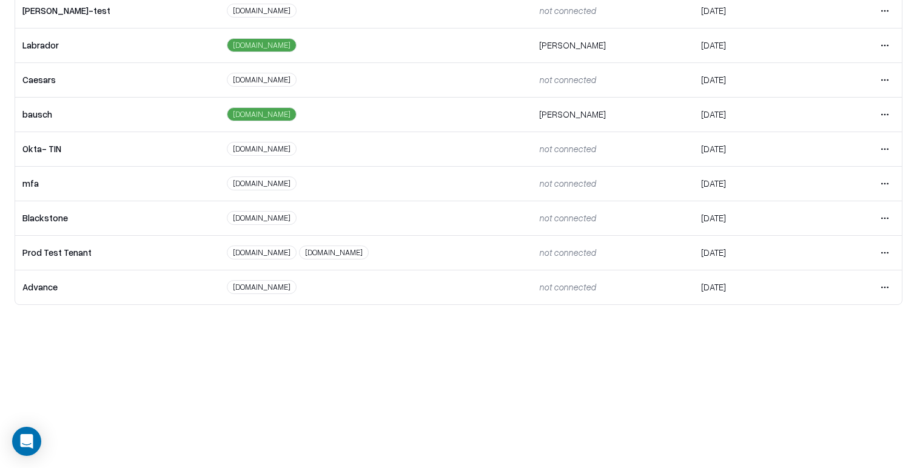
click at [883, 112] on html "Overview Tenants Global Vendors Actions Tenants Add Tenant Tenant name Domain A…" at bounding box center [458, 85] width 917 height 468
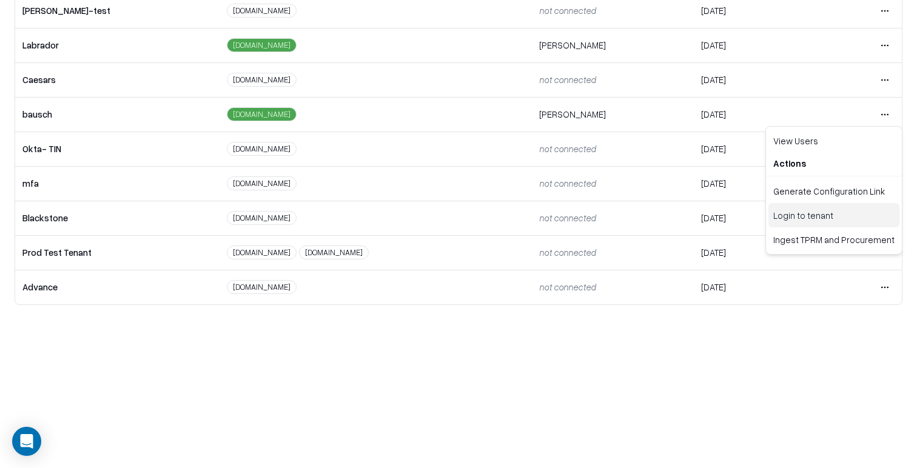
click at [812, 215] on div "Login to tenant" at bounding box center [833, 215] width 131 height 24
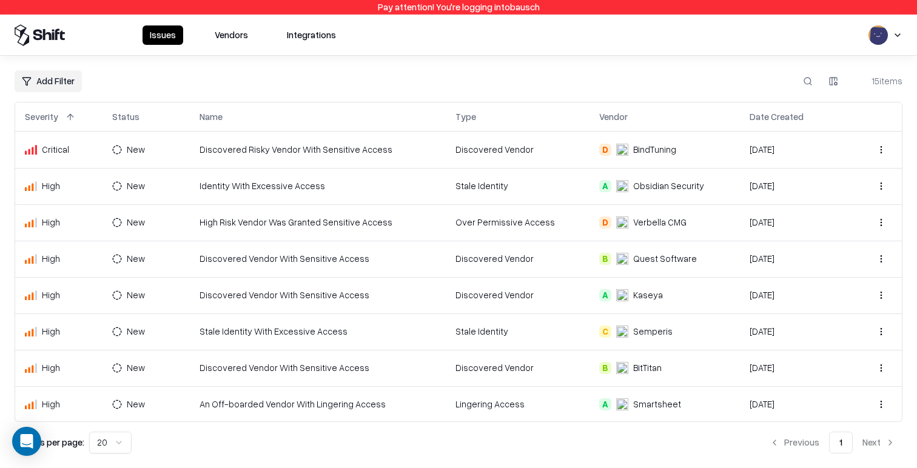
click at [811, 468] on div at bounding box center [458, 468] width 917 height 0
click at [237, 40] on button "Vendors" at bounding box center [231, 34] width 48 height 19
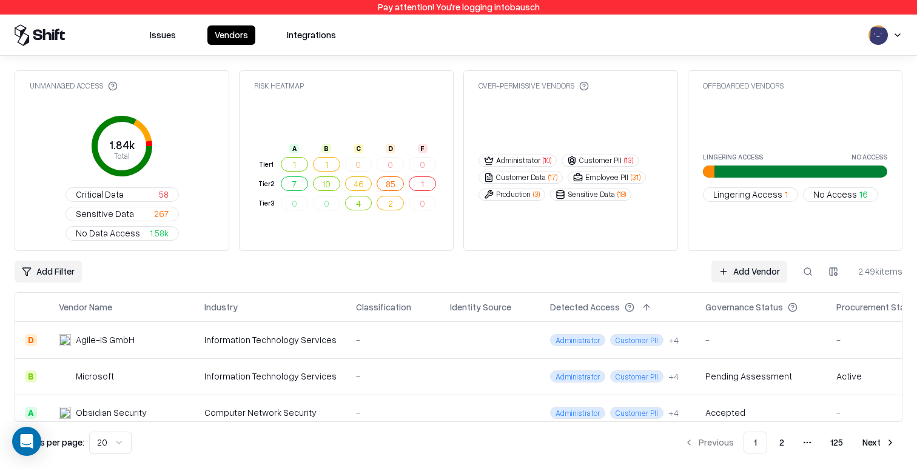
click at [38, 210] on html "Pay attention! You're logging into bausch Issues Vendors Integrations Unmanaged…" at bounding box center [458, 234] width 917 height 468
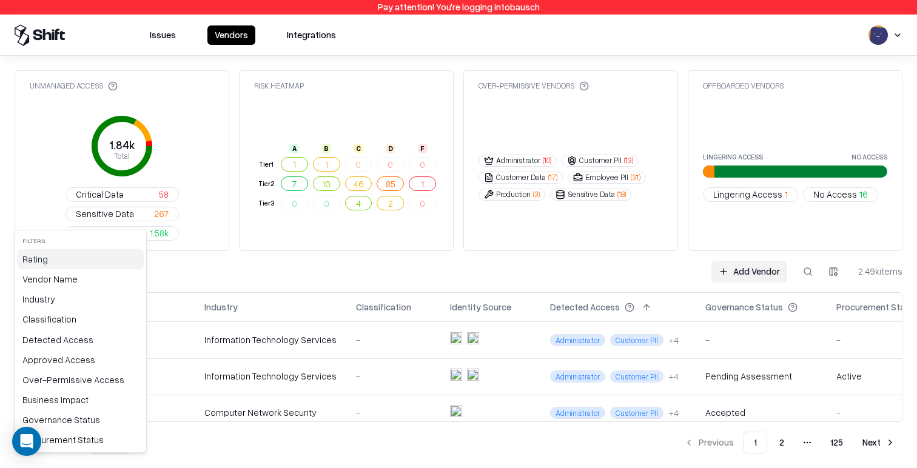
click at [53, 260] on div "Rating" at bounding box center [81, 259] width 126 height 20
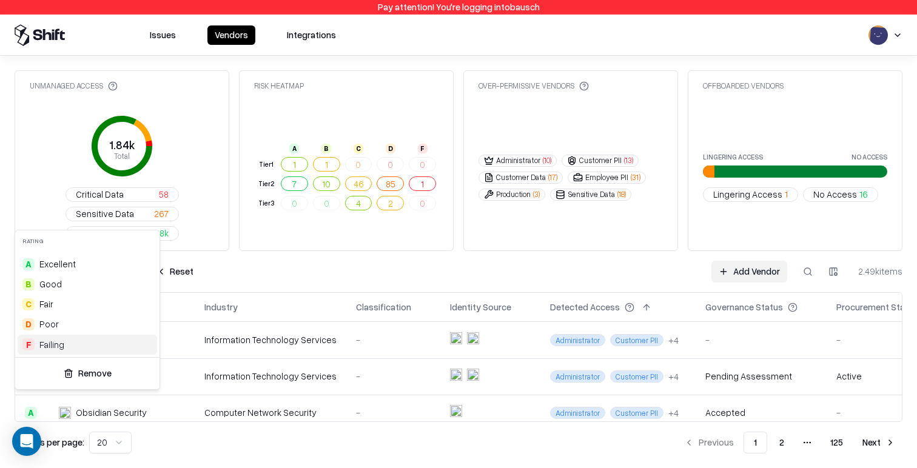
click at [65, 349] on div "F Failing" at bounding box center [87, 345] width 139 height 20
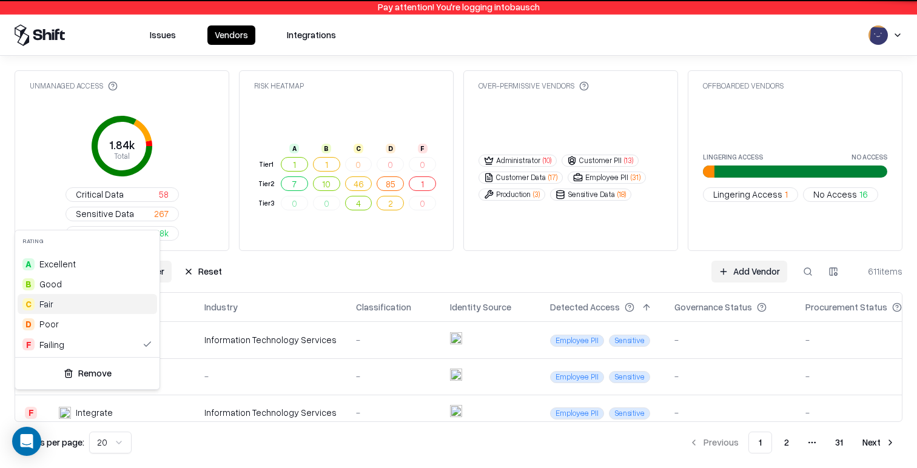
click at [323, 217] on html "Pay attention! You're logging into bausch Issues Vendors Integrations Unmanaged…" at bounding box center [458, 234] width 917 height 468
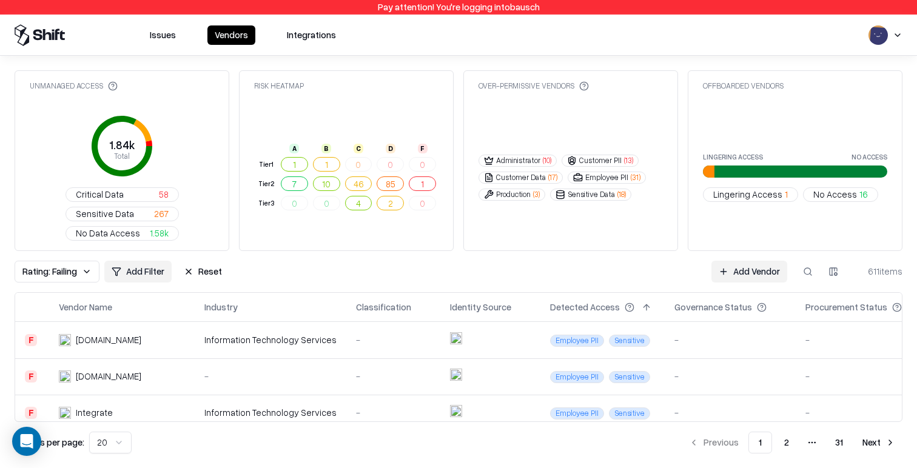
click at [270, 358] on td "-" at bounding box center [271, 376] width 152 height 36
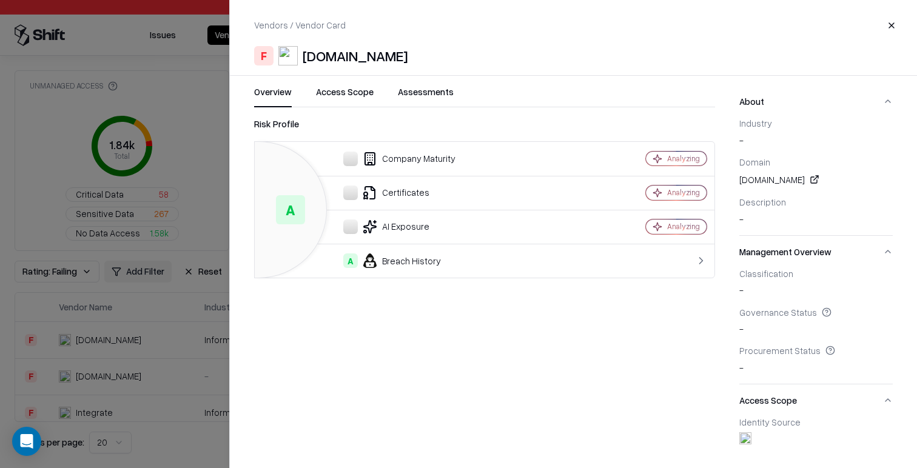
click at [173, 335] on div at bounding box center [458, 234] width 917 height 468
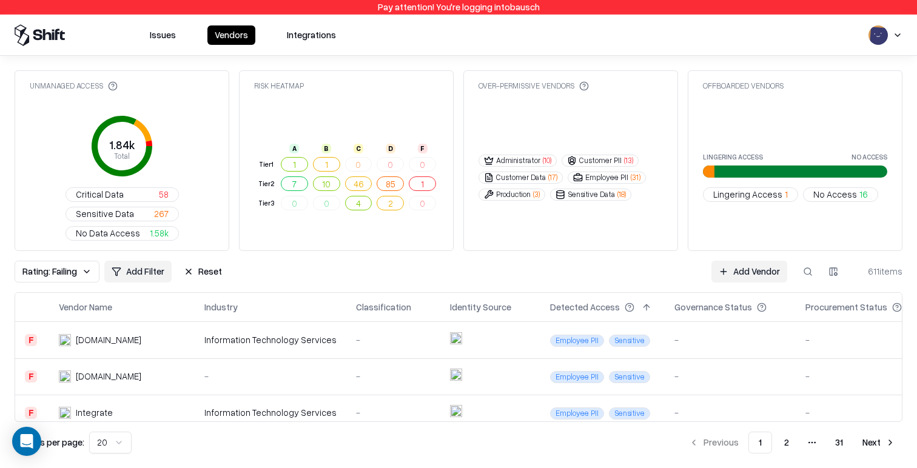
click at [254, 406] on div "Information Technology Services" at bounding box center [270, 412] width 132 height 13
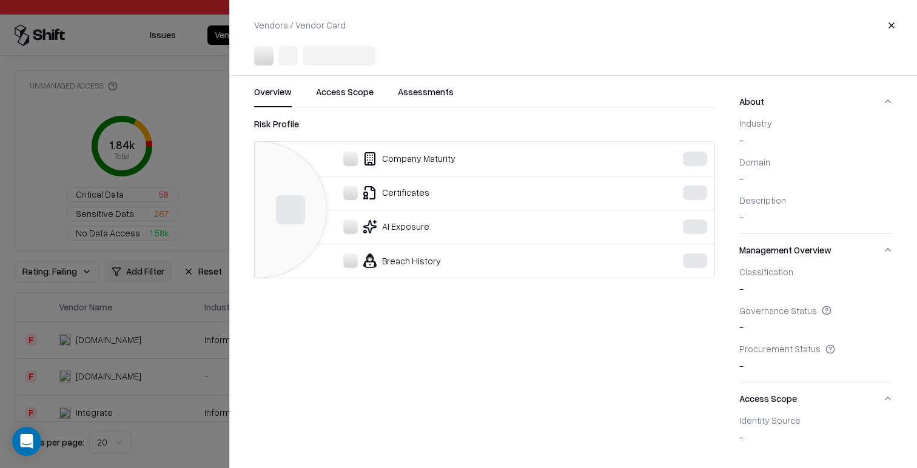
click at [169, 354] on div at bounding box center [458, 234] width 917 height 468
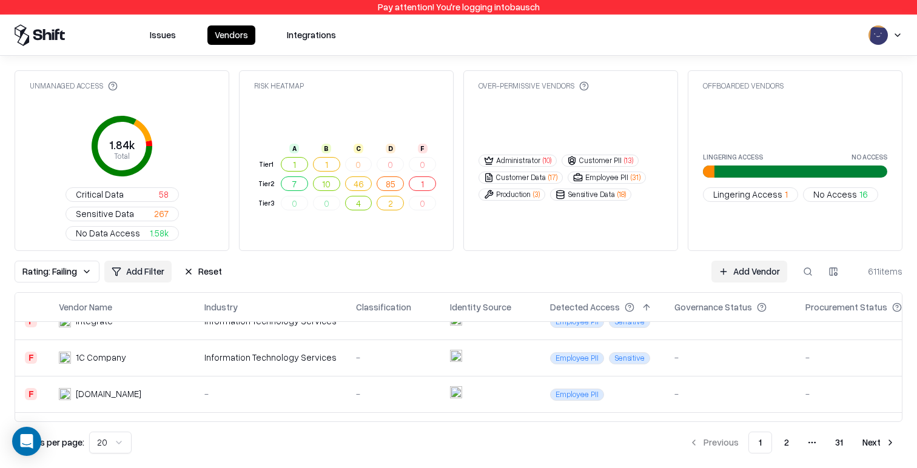
click at [212, 340] on td "Information Technology Services" at bounding box center [271, 358] width 152 height 36
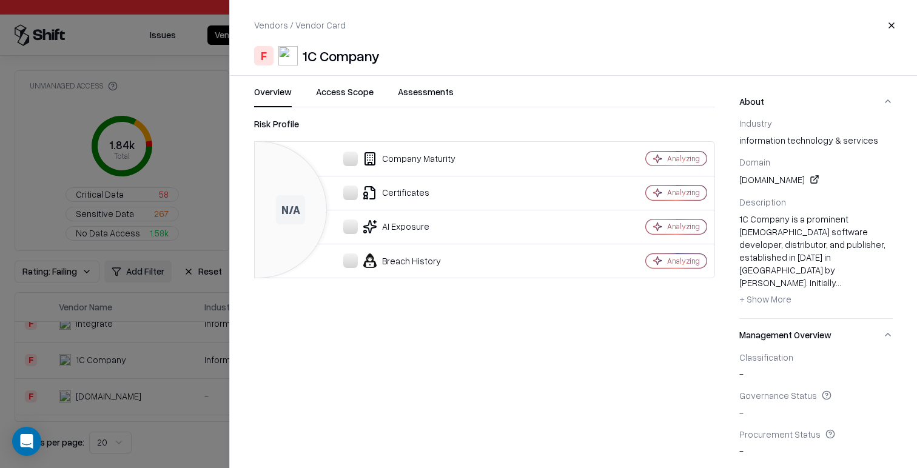
click at [157, 360] on div at bounding box center [458, 234] width 917 height 468
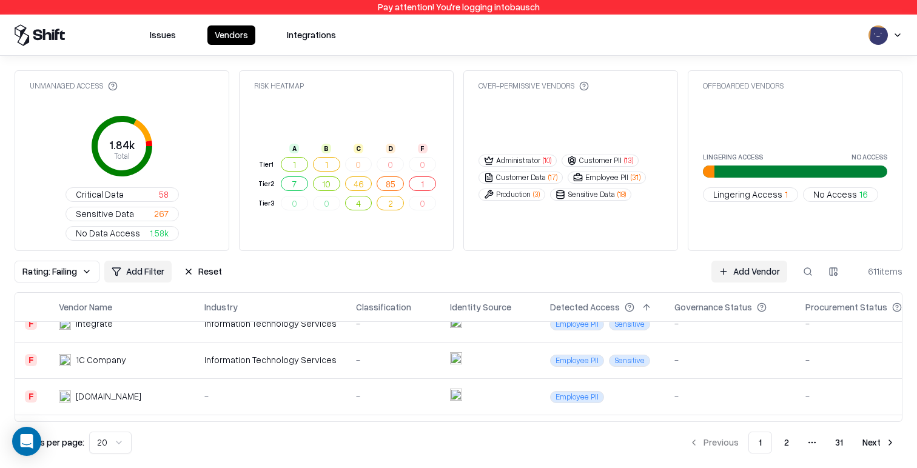
click at [222, 426] on div "-" at bounding box center [270, 432] width 132 height 13
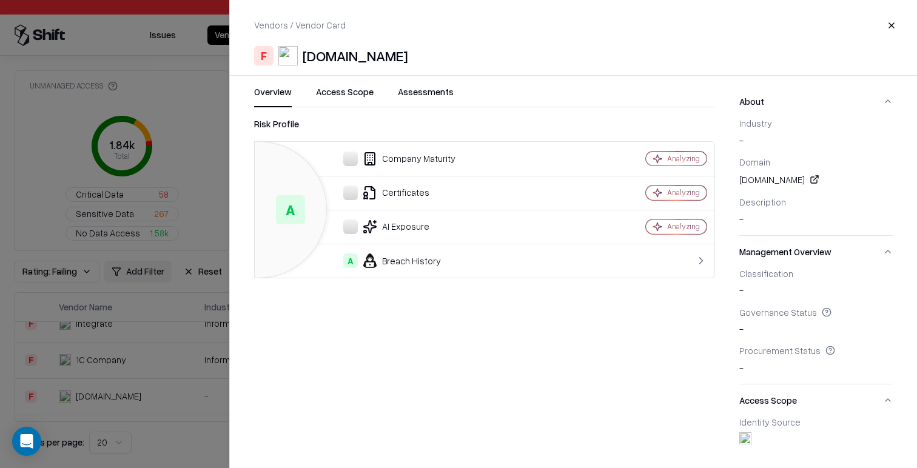
click at [416, 101] on button "Assessments" at bounding box center [426, 96] width 56 height 22
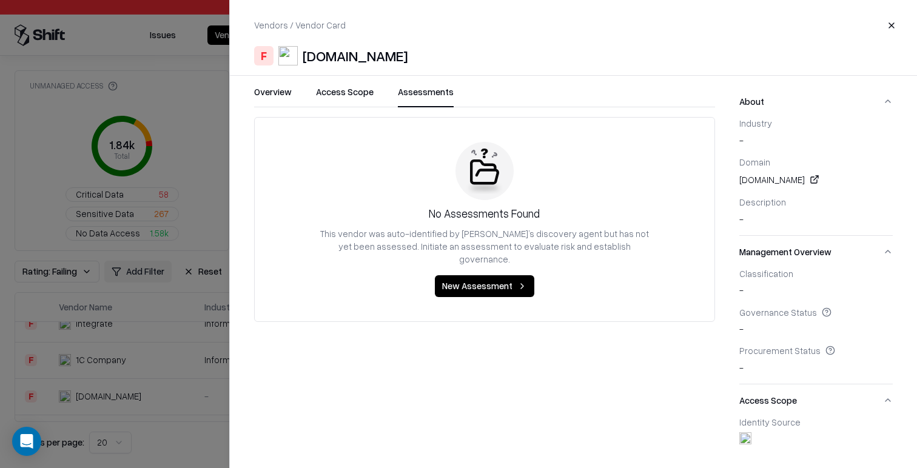
click at [362, 99] on button "Access Scope" at bounding box center [345, 96] width 58 height 22
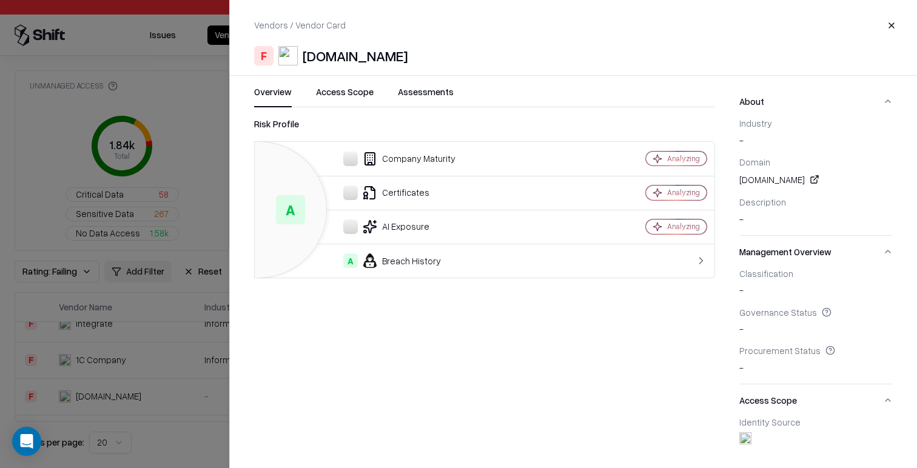
click at [283, 96] on button "Overview" at bounding box center [273, 96] width 38 height 22
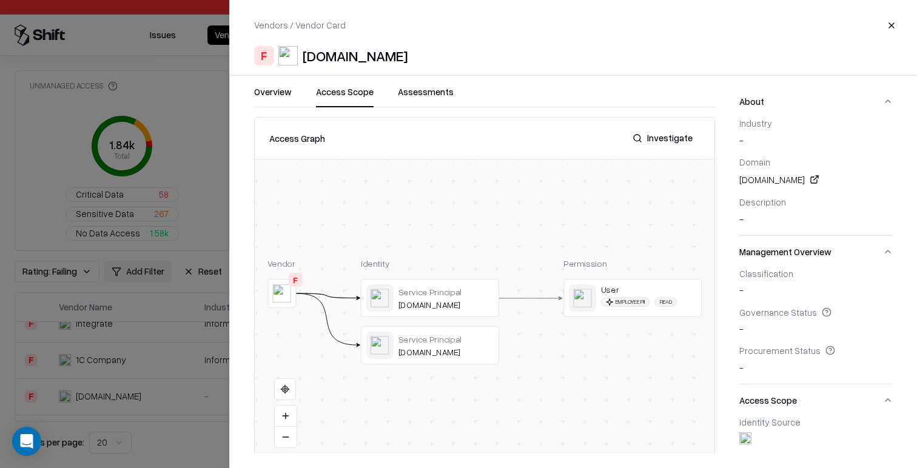
click at [330, 96] on button "Access Scope" at bounding box center [345, 96] width 58 height 22
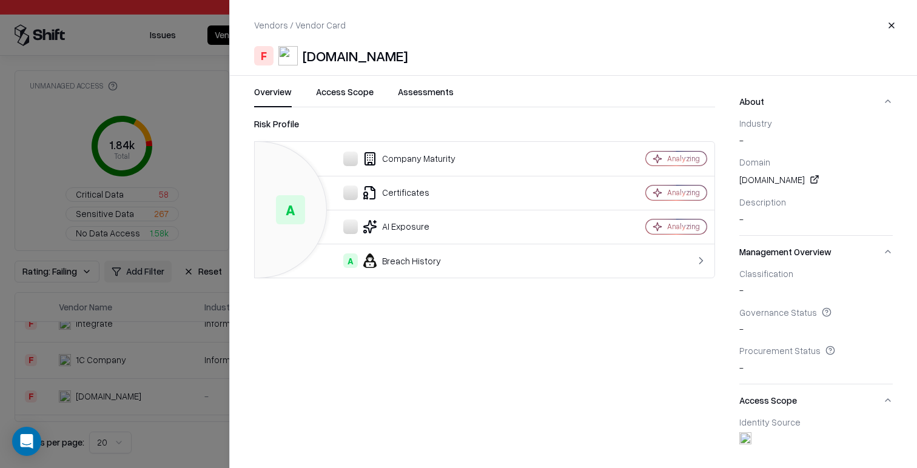
click at [287, 96] on button "Overview" at bounding box center [273, 96] width 38 height 22
click at [150, 338] on div at bounding box center [458, 234] width 917 height 468
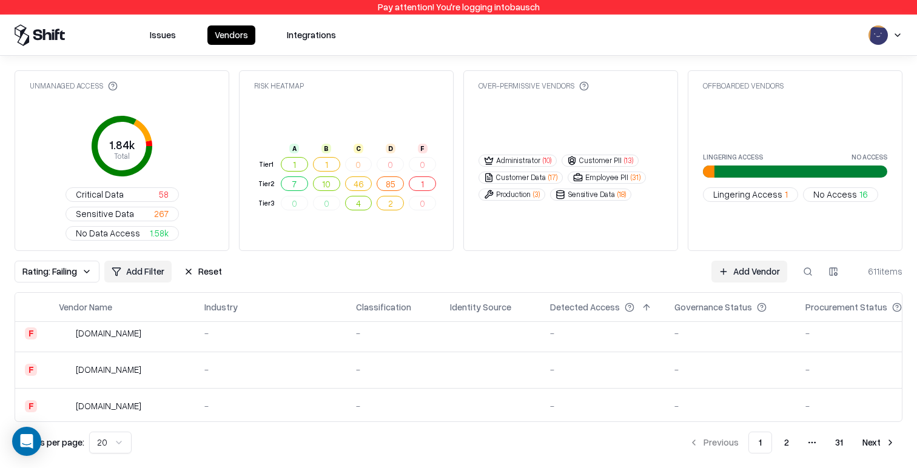
scroll to position [573, 0]
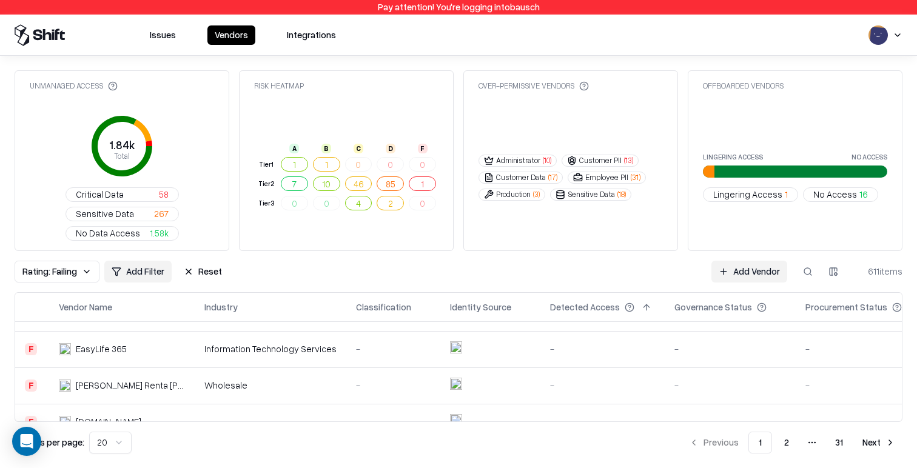
click at [252, 452] on div "Computer Network Security" at bounding box center [270, 458] width 132 height 13
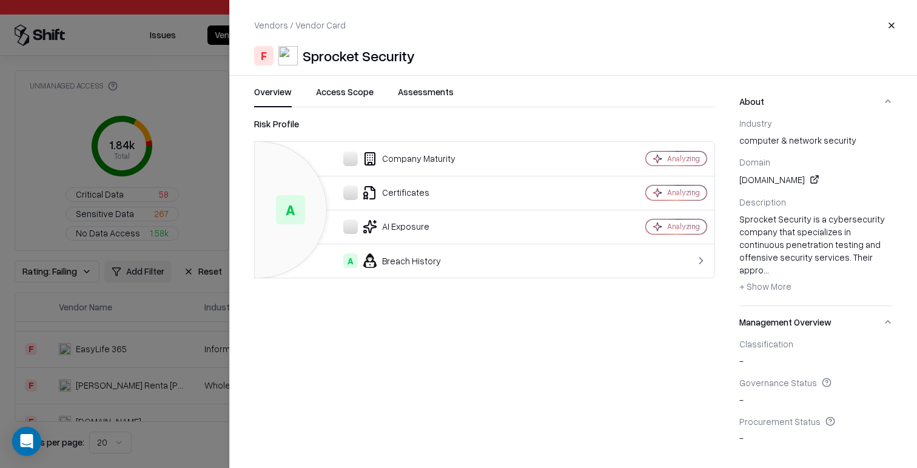
click at [138, 300] on div at bounding box center [458, 234] width 917 height 468
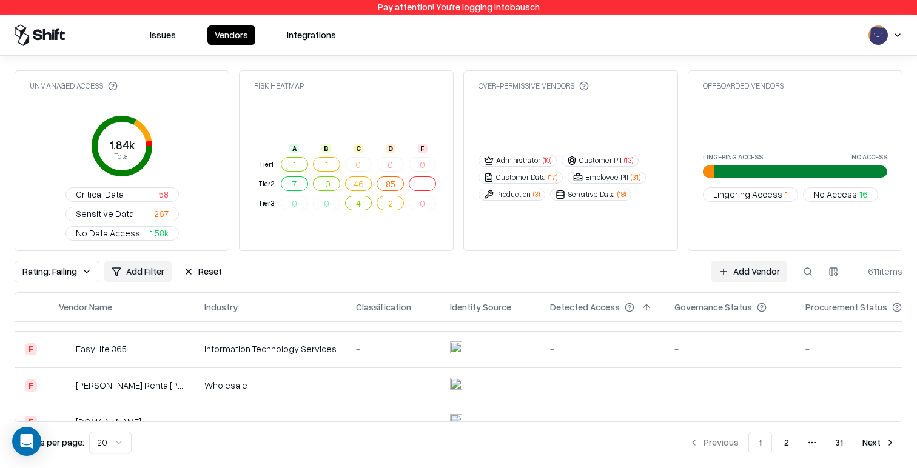
click at [149, 379] on div "Oscar A. Renta Negrón S.A." at bounding box center [130, 385] width 109 height 13
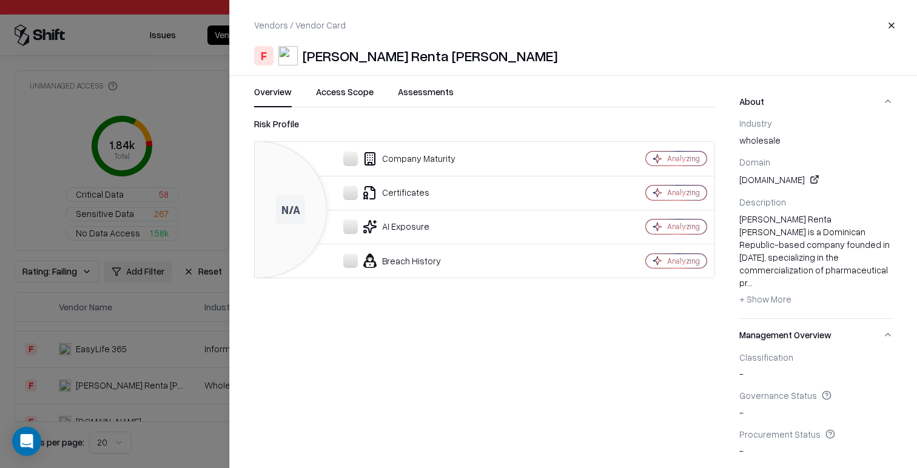
click at [149, 332] on div at bounding box center [458, 234] width 917 height 468
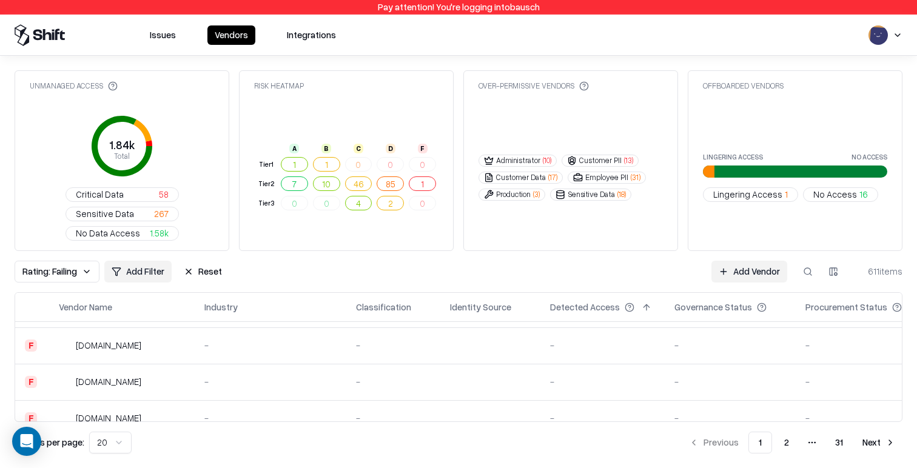
scroll to position [342, 0]
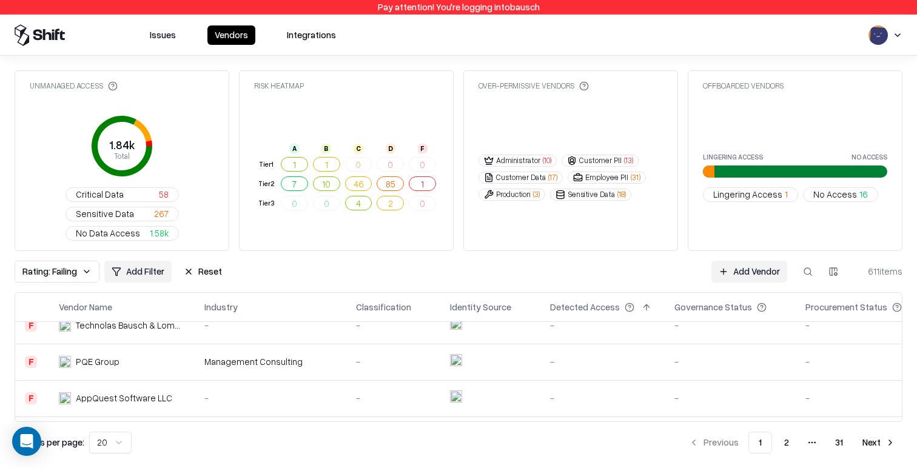
click at [182, 380] on td "AppQuest Software LLC" at bounding box center [122, 398] width 146 height 36
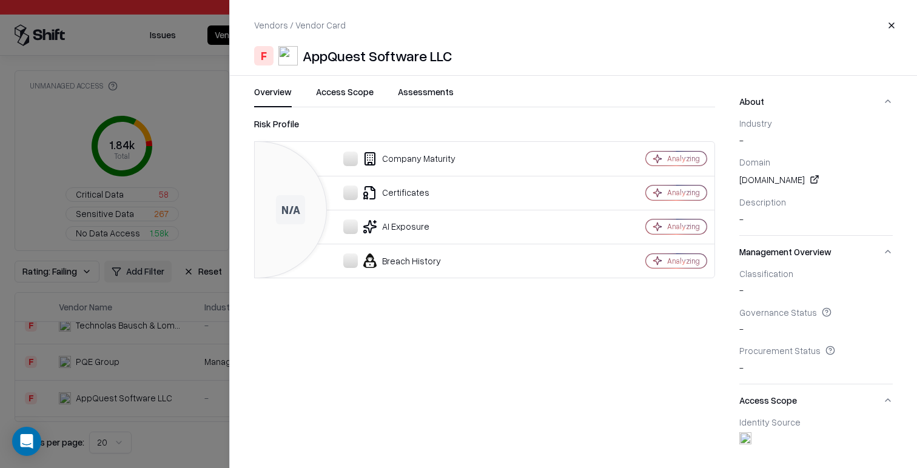
click at [179, 331] on div at bounding box center [458, 234] width 917 height 468
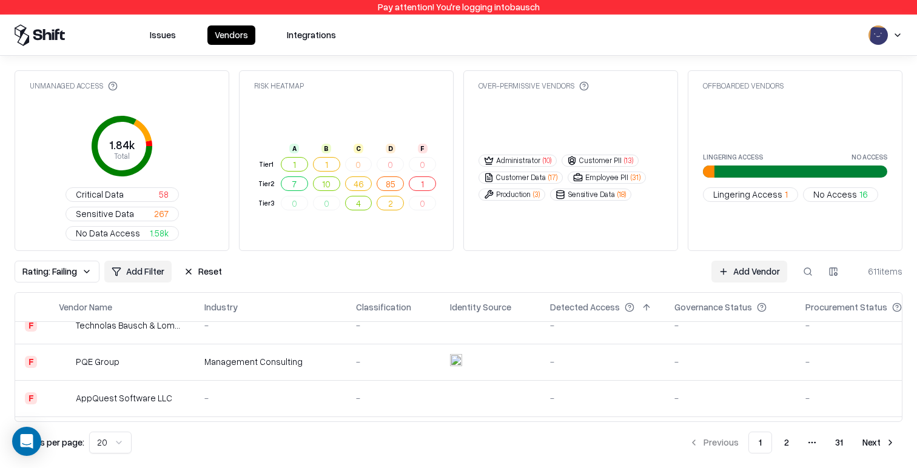
click at [195, 417] on td "-" at bounding box center [271, 435] width 152 height 36
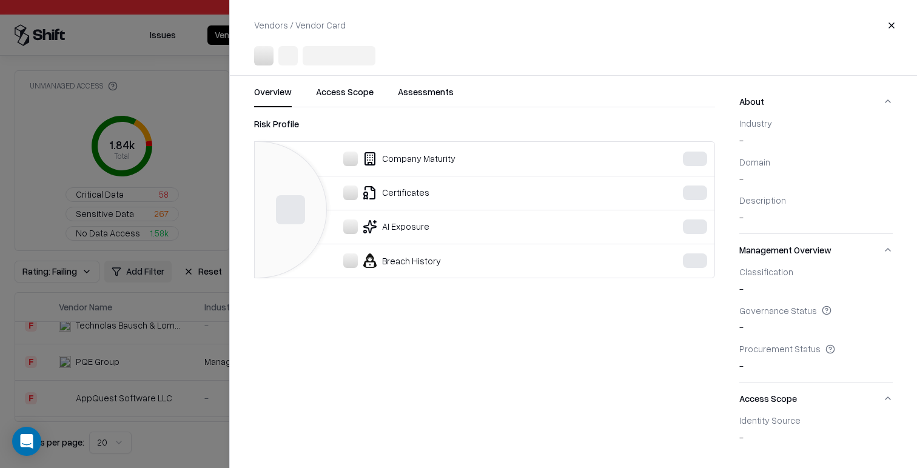
click at [165, 272] on div at bounding box center [458, 234] width 917 height 468
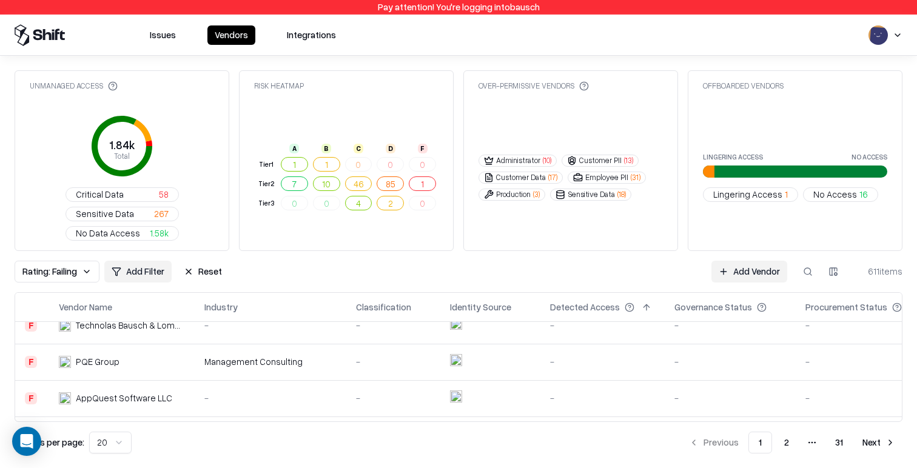
click at [229, 355] on div "Management Consulting" at bounding box center [270, 361] width 132 height 13
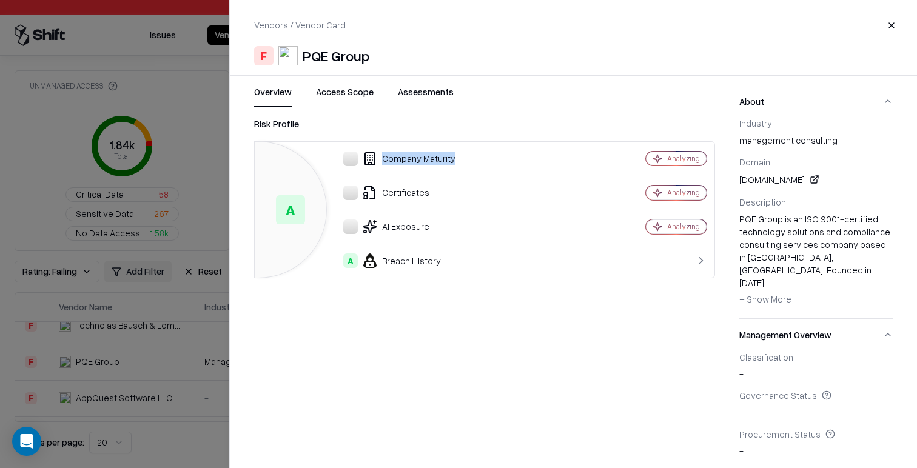
drag, startPoint x: 381, startPoint y: 159, endPoint x: 480, endPoint y: 161, distance: 98.2
click at [478, 161] on div "Company Maturity" at bounding box center [423, 159] width 318 height 15
click at [480, 161] on div "Company Maturity" at bounding box center [423, 159] width 318 height 15
click at [60, 320] on div at bounding box center [458, 234] width 917 height 468
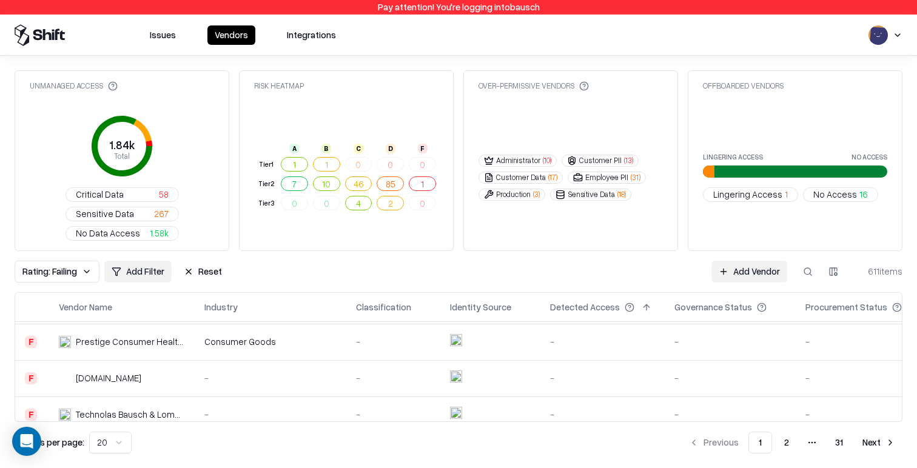
scroll to position [250, 0]
click at [224, 411] on div "-" at bounding box center [270, 417] width 132 height 13
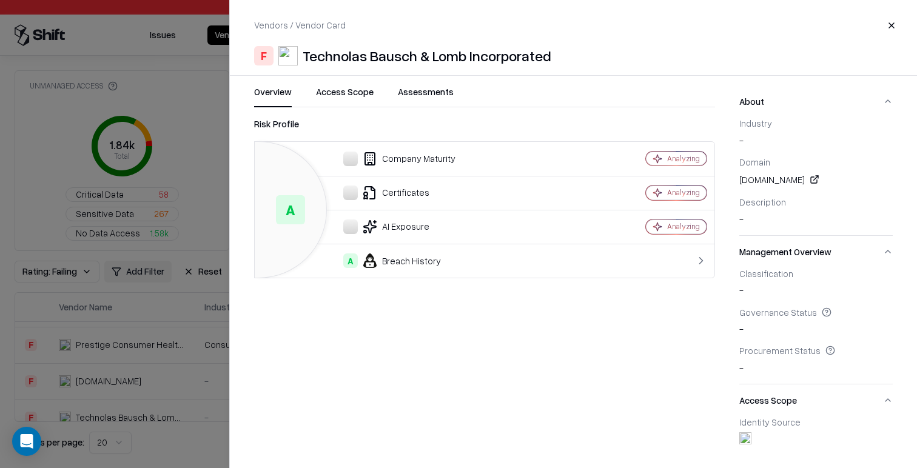
click at [178, 360] on div at bounding box center [458, 234] width 917 height 468
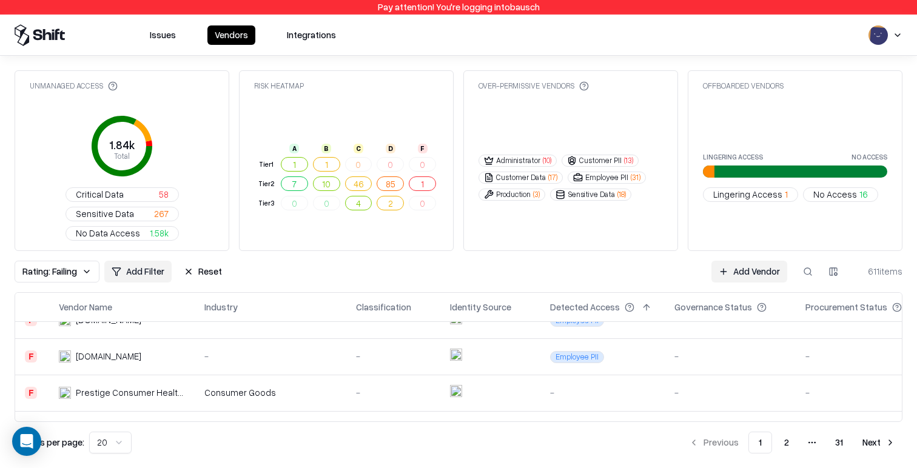
scroll to position [202, 2]
click at [246, 386] on div "Consumer Goods" at bounding box center [269, 392] width 132 height 13
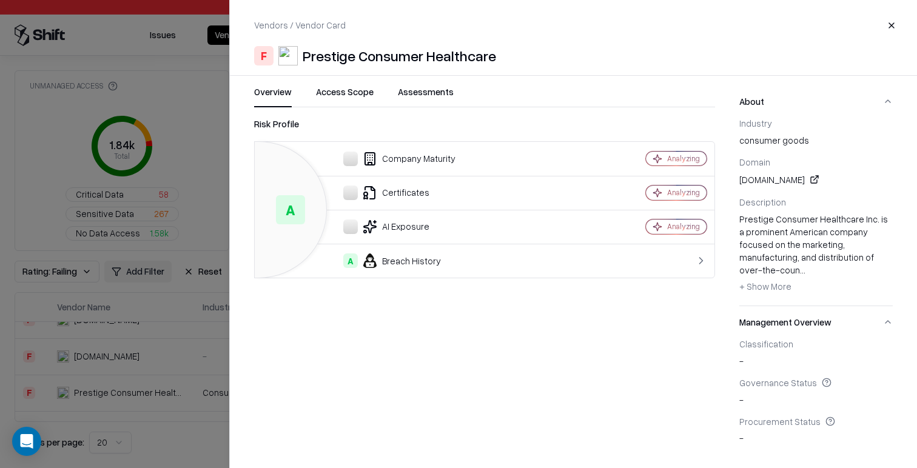
click at [96, 384] on div at bounding box center [458, 234] width 917 height 468
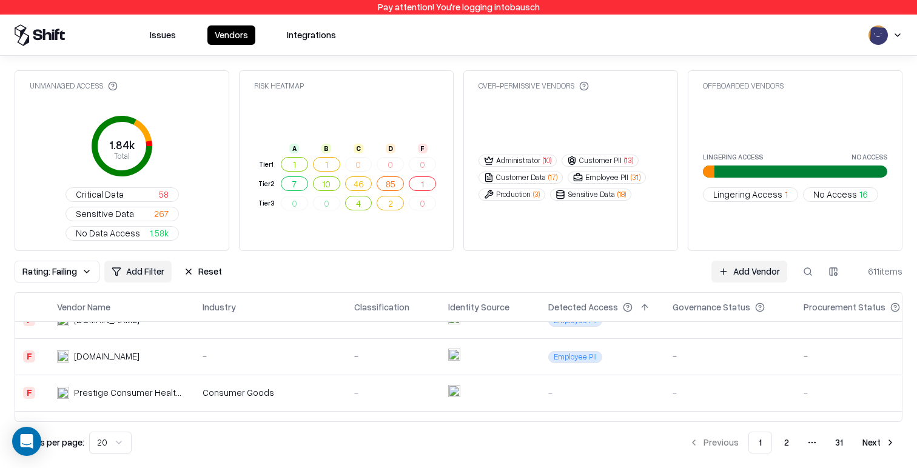
click at [122, 459] on div "Technolas Bausch & Lomb Incorporated" at bounding box center [128, 465] width 109 height 13
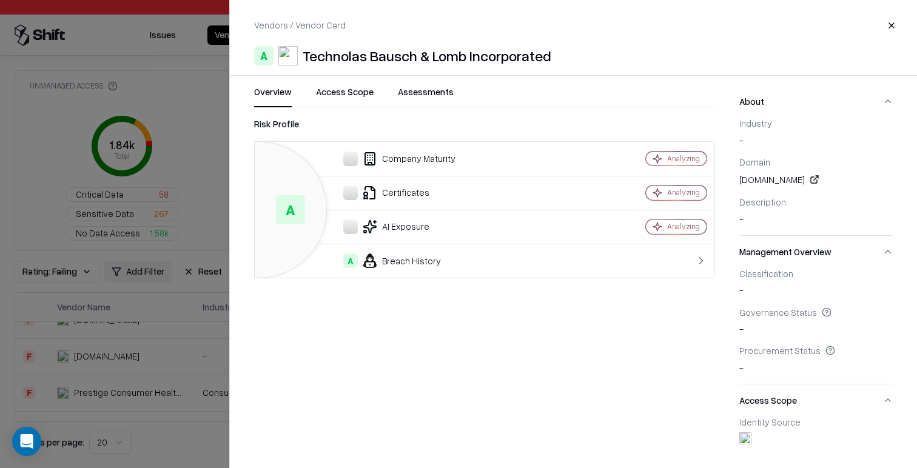
click at [390, 58] on div "Technolas Bausch & Lomb Incorporated" at bounding box center [427, 55] width 249 height 19
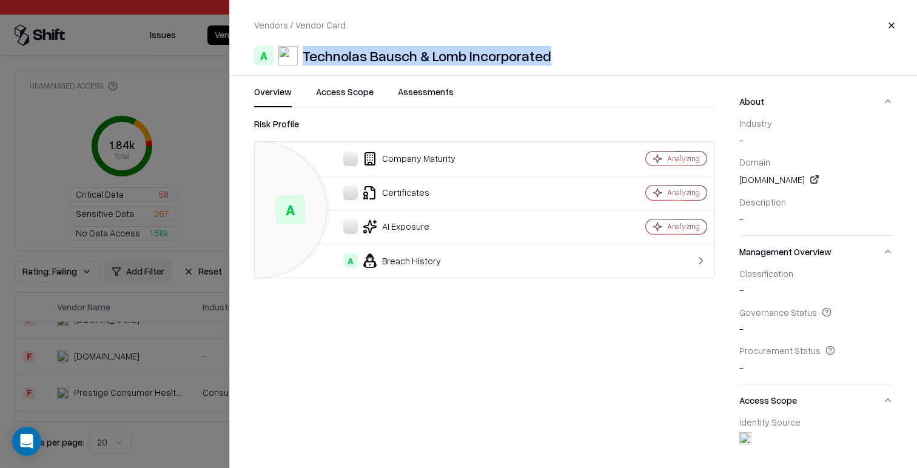
click at [390, 58] on div "Technolas Bausch & Lomb Incorporated" at bounding box center [427, 55] width 249 height 19
copy div "Technolas Bausch & Lomb Incorporated"
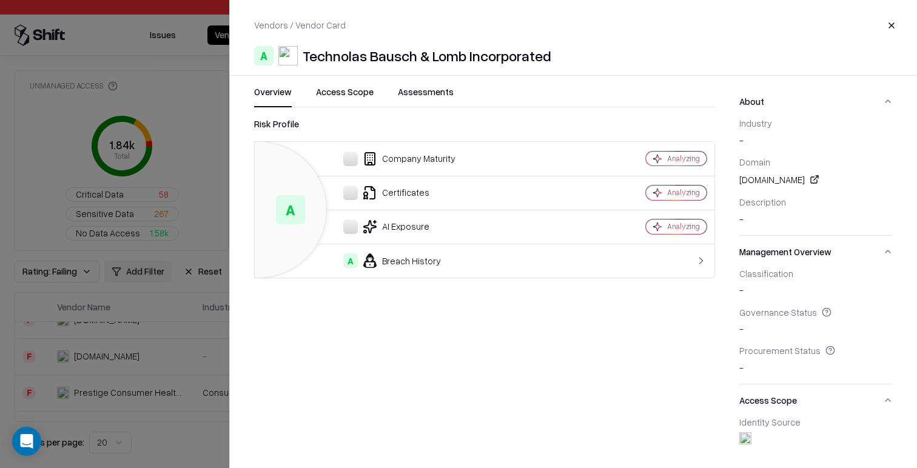
click at [454, 54] on div "Technolas Bausch & Lomb Incorporated" at bounding box center [427, 55] width 249 height 19
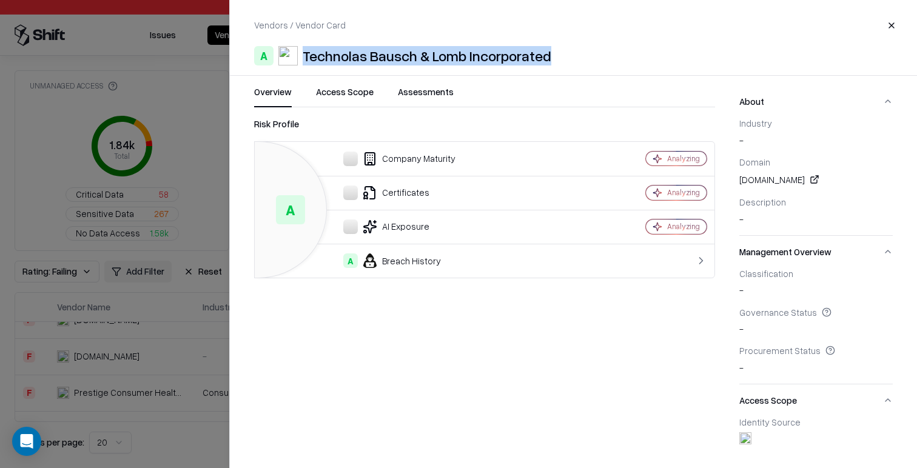
click at [454, 54] on div "Technolas Bausch & Lomb Incorporated" at bounding box center [427, 55] width 249 height 19
copy div "Technolas Bausch & Lomb Incorporated"
click at [814, 179] on link at bounding box center [814, 179] width 15 height 15
